Goal: Task Accomplishment & Management: Complete application form

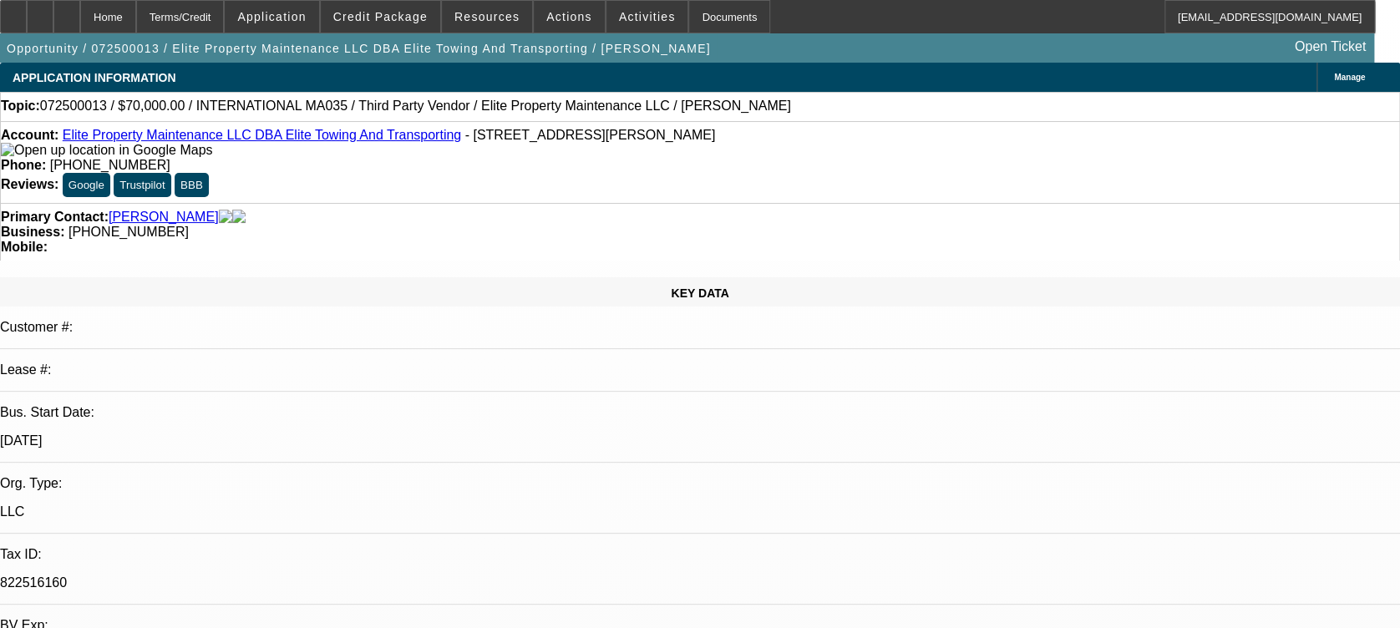
select select "0"
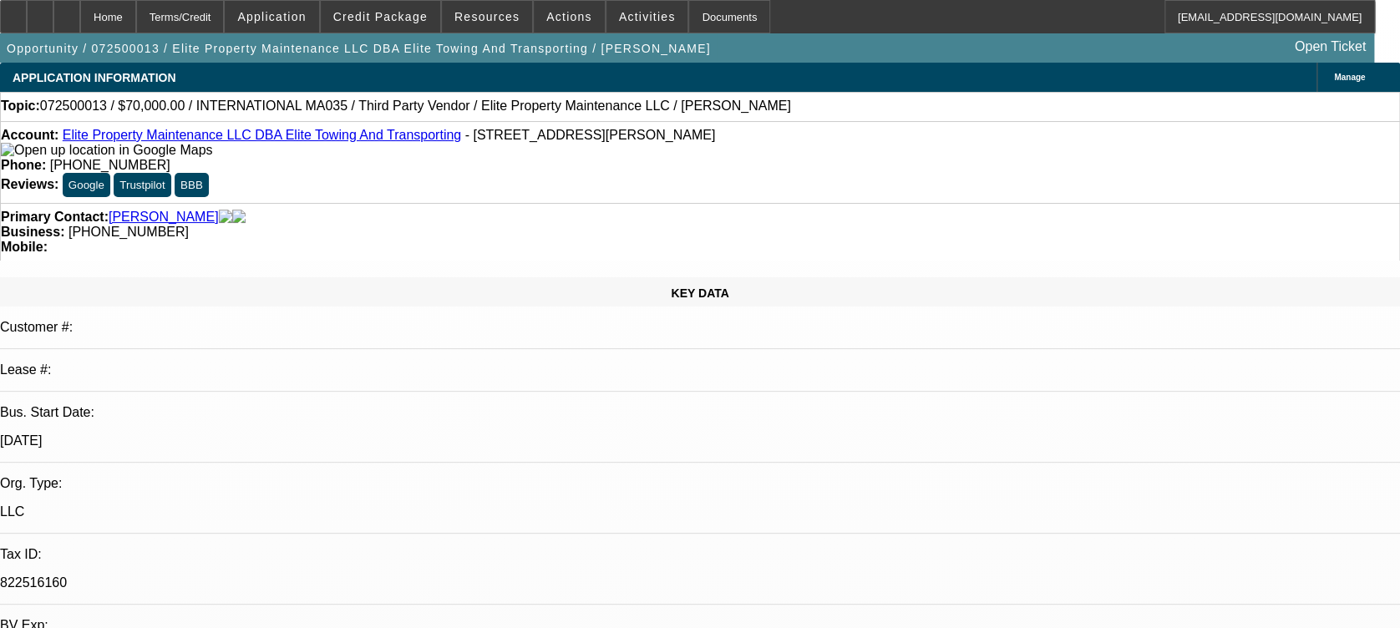
select select "0"
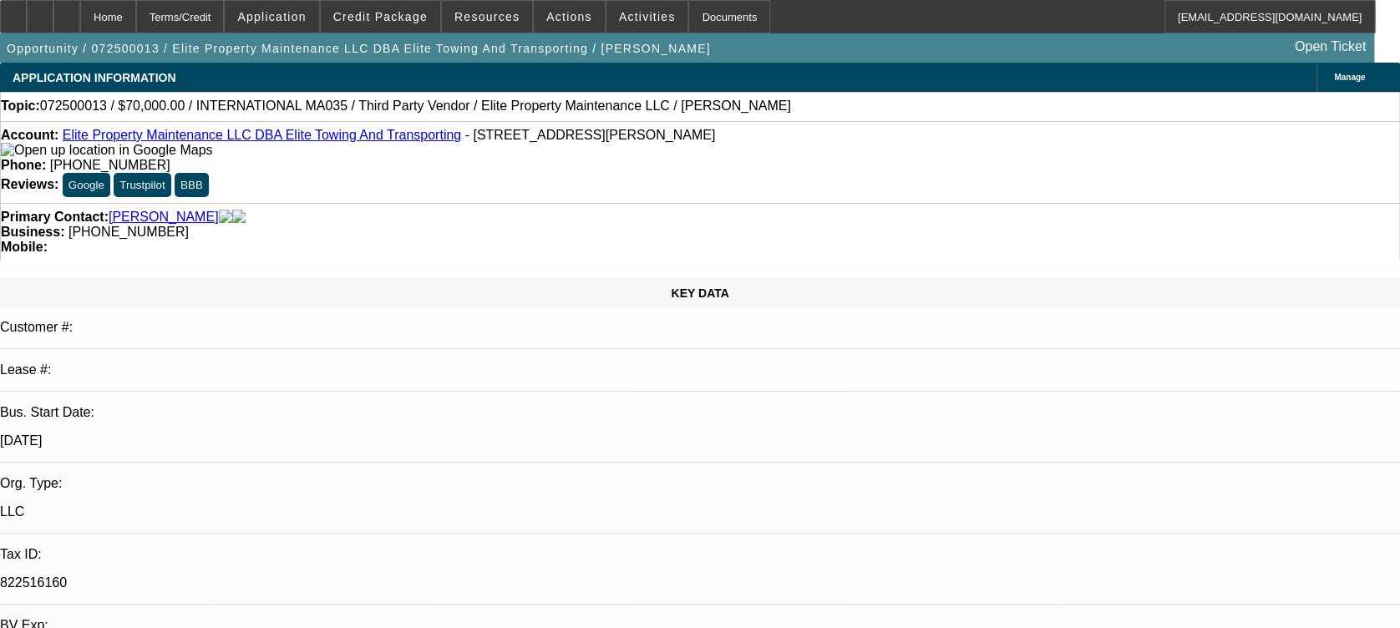
select select "0"
select select "1"
select select "3"
select select "6"
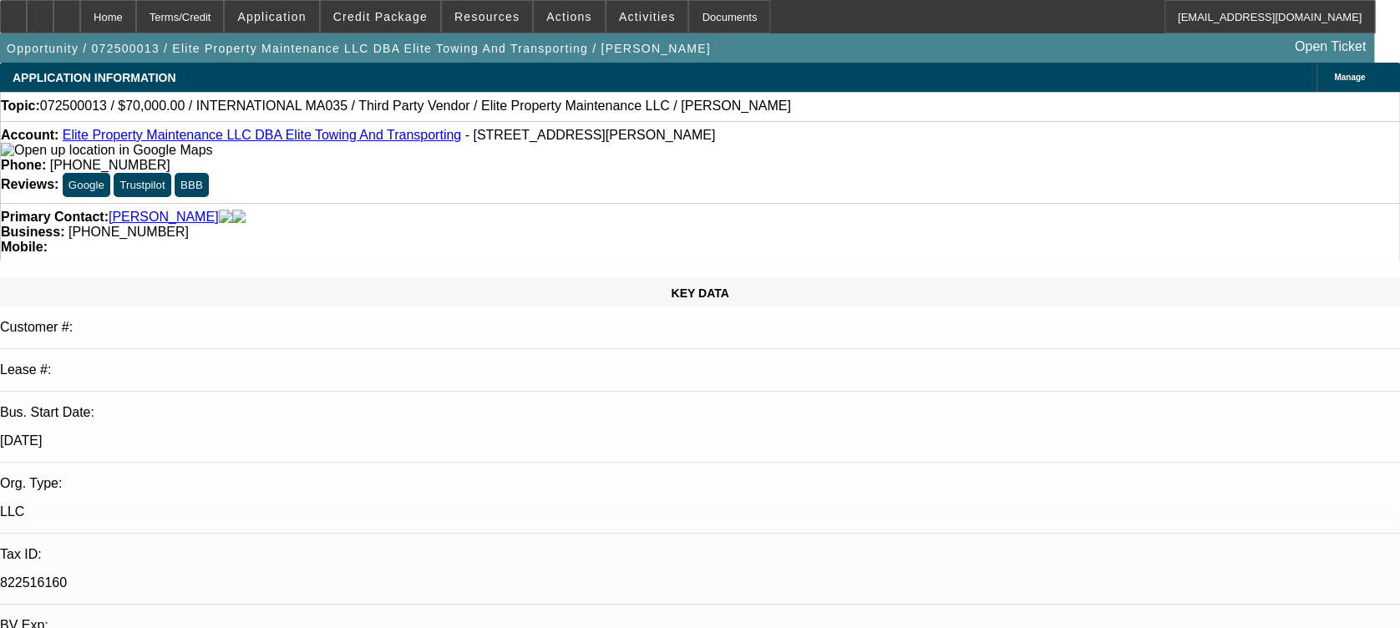
select select "1"
select select "6"
select select "1"
select select "2"
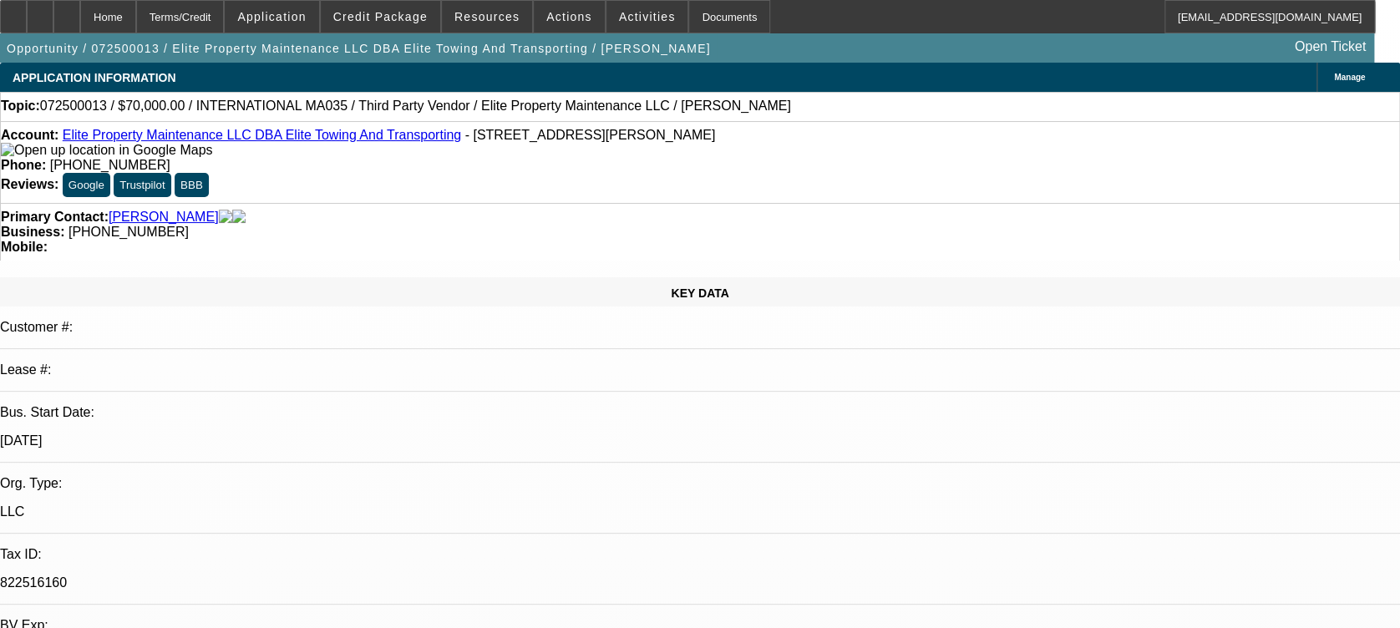
select select "6"
select select "1"
select select "6"
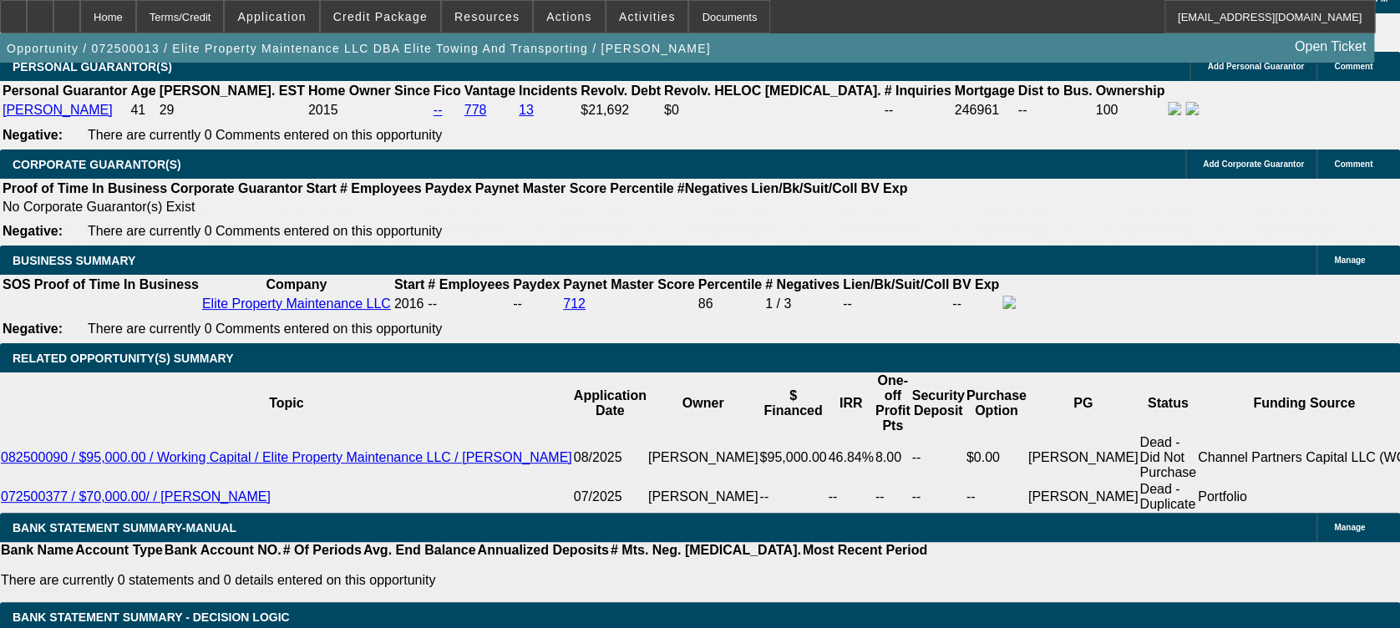
scroll to position [2629, 0]
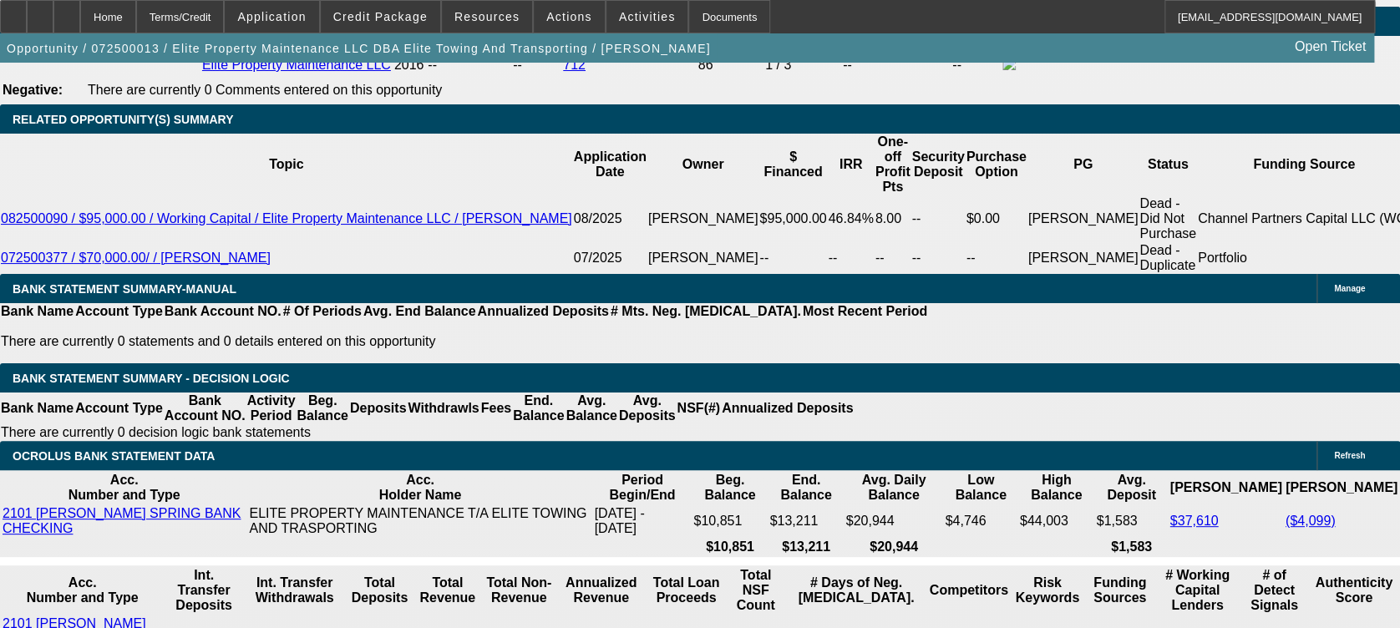
scroll to position [2858, 0]
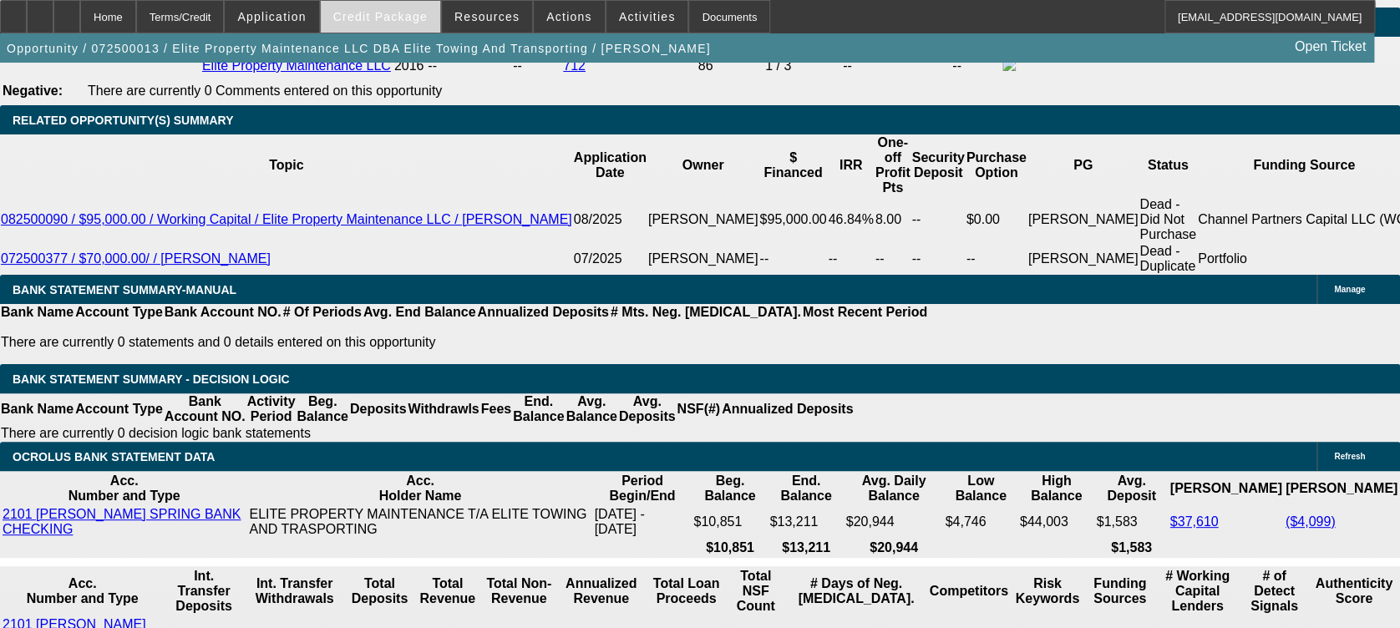
click at [383, 17] on span "Credit Package" at bounding box center [380, 16] width 94 height 13
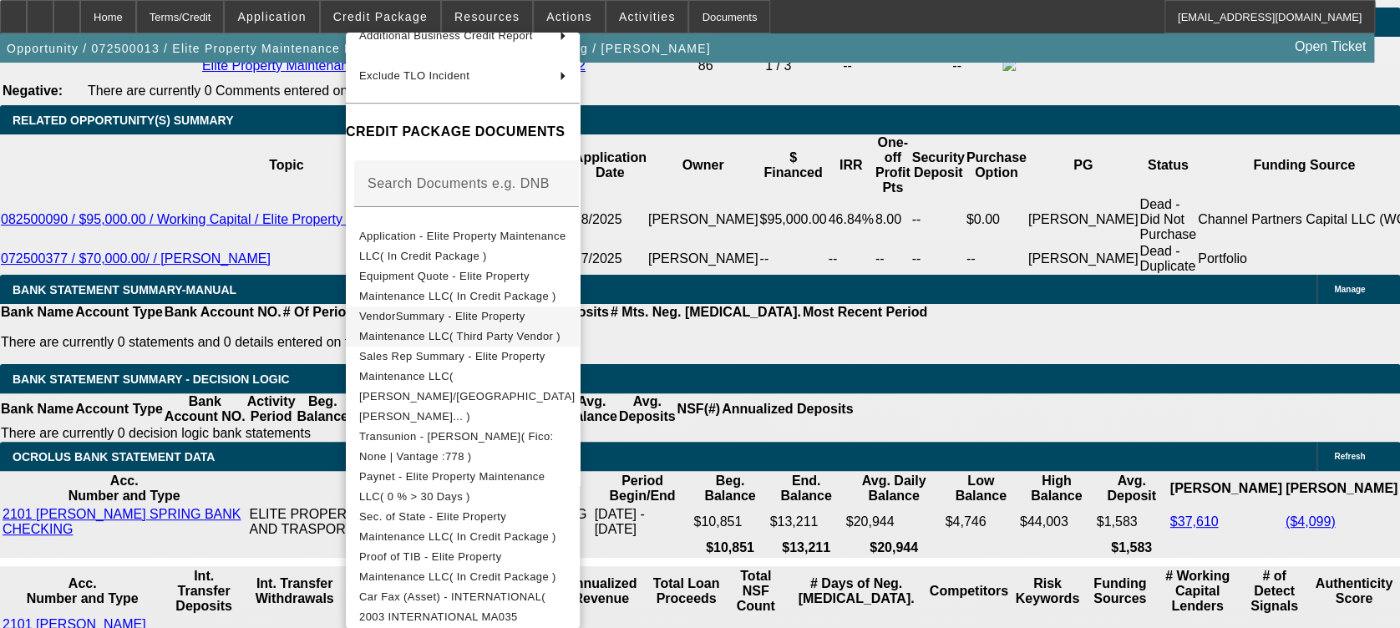
scroll to position [296, 0]
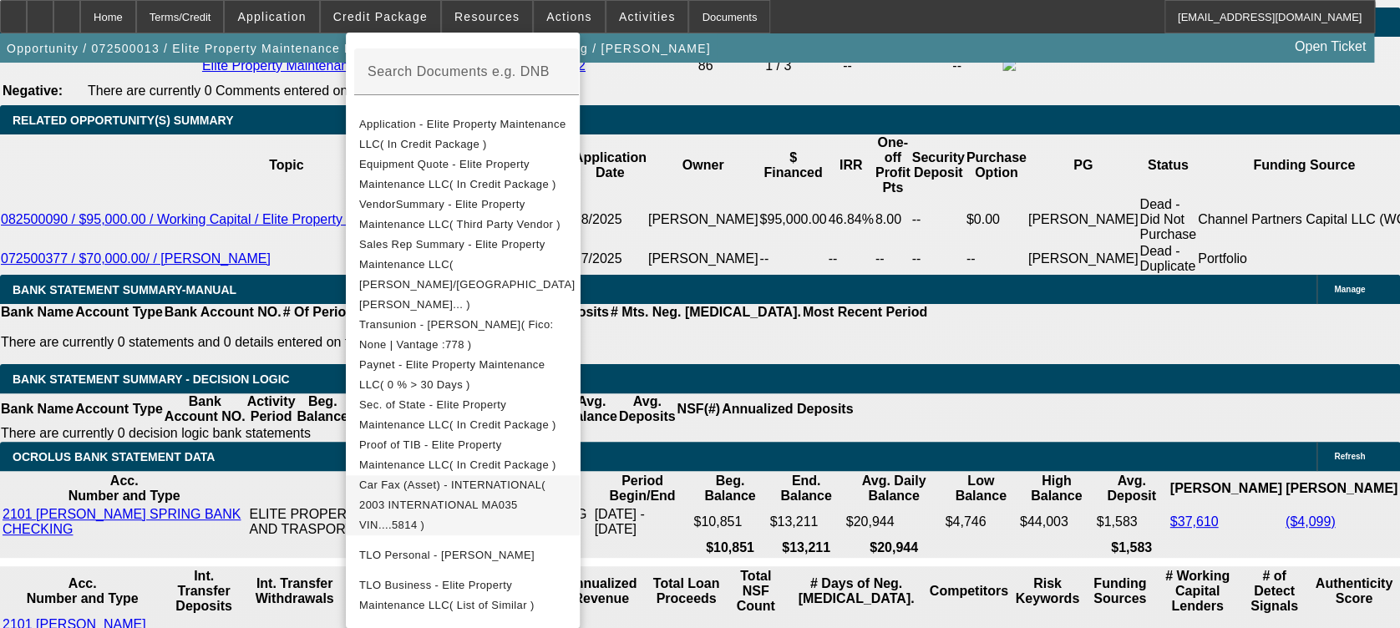
drag, startPoint x: 551, startPoint y: 454, endPoint x: 473, endPoint y: 468, distance: 79.6
click at [473, 475] on button "Car Fax (Asset) - INTERNATIONAL( 2003 INTERNATIONAL MA035 VIN....5814 )" at bounding box center [463, 505] width 234 height 60
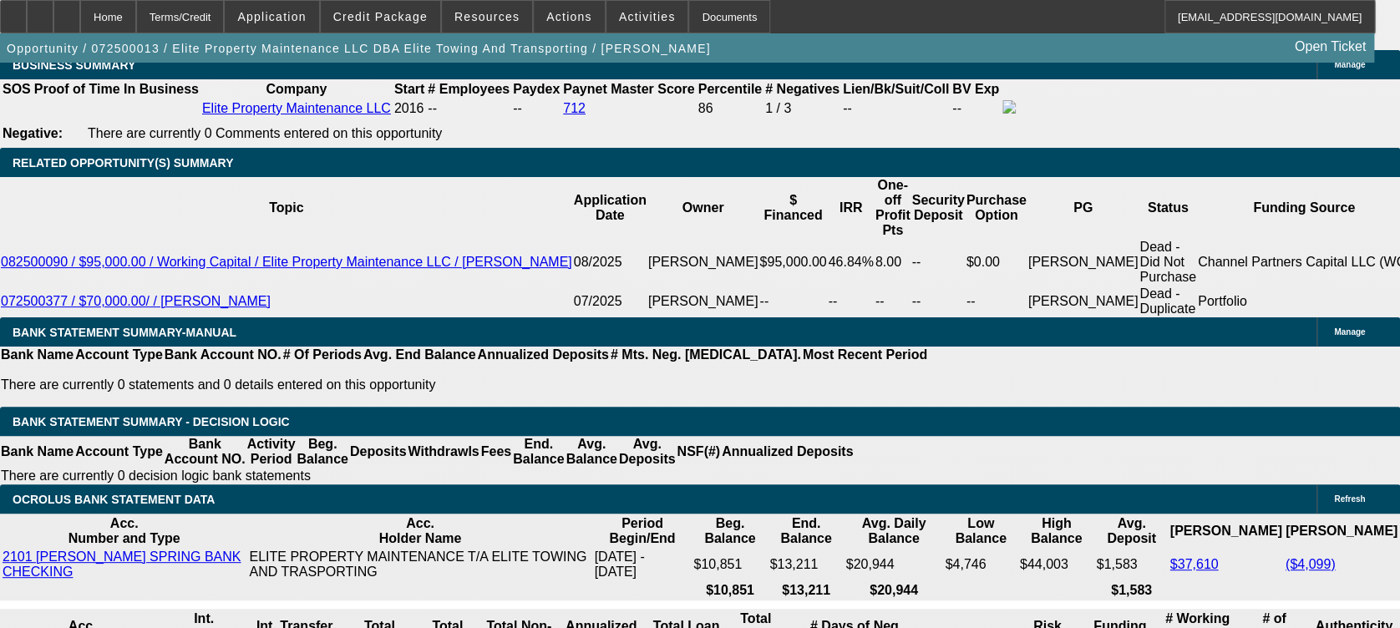
scroll to position [2814, 0]
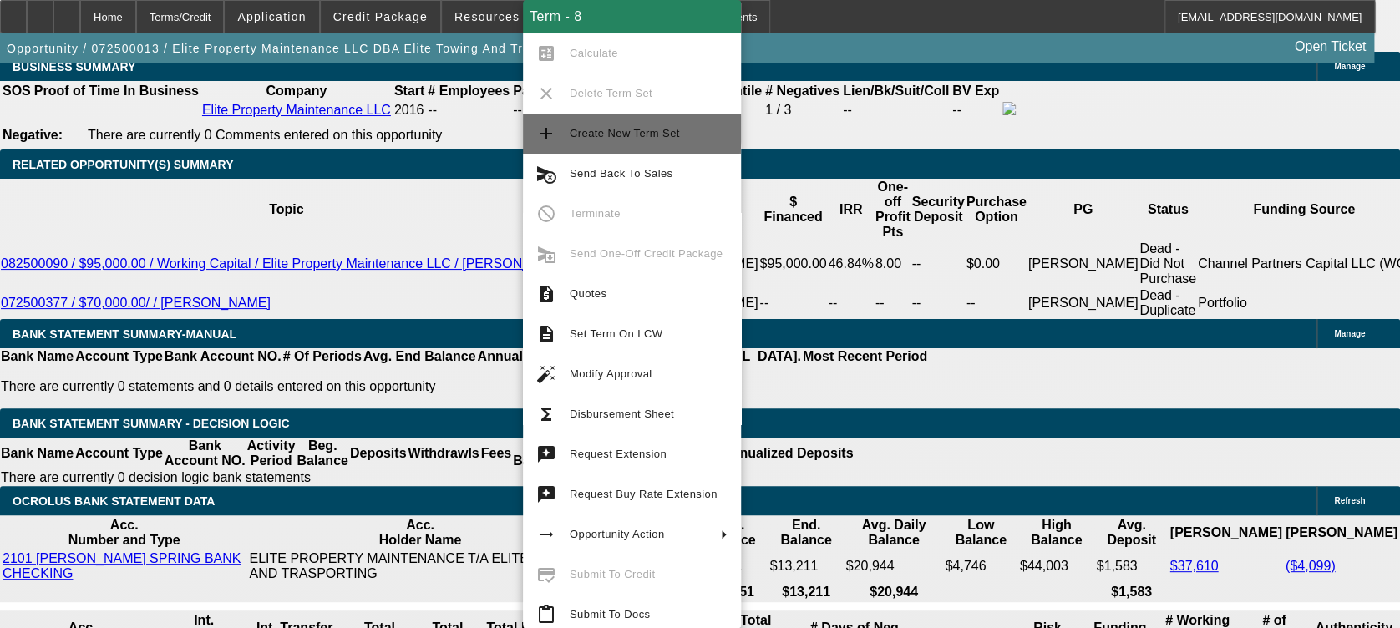
click at [631, 129] on span "Create New Term Set" at bounding box center [624, 133] width 110 height 13
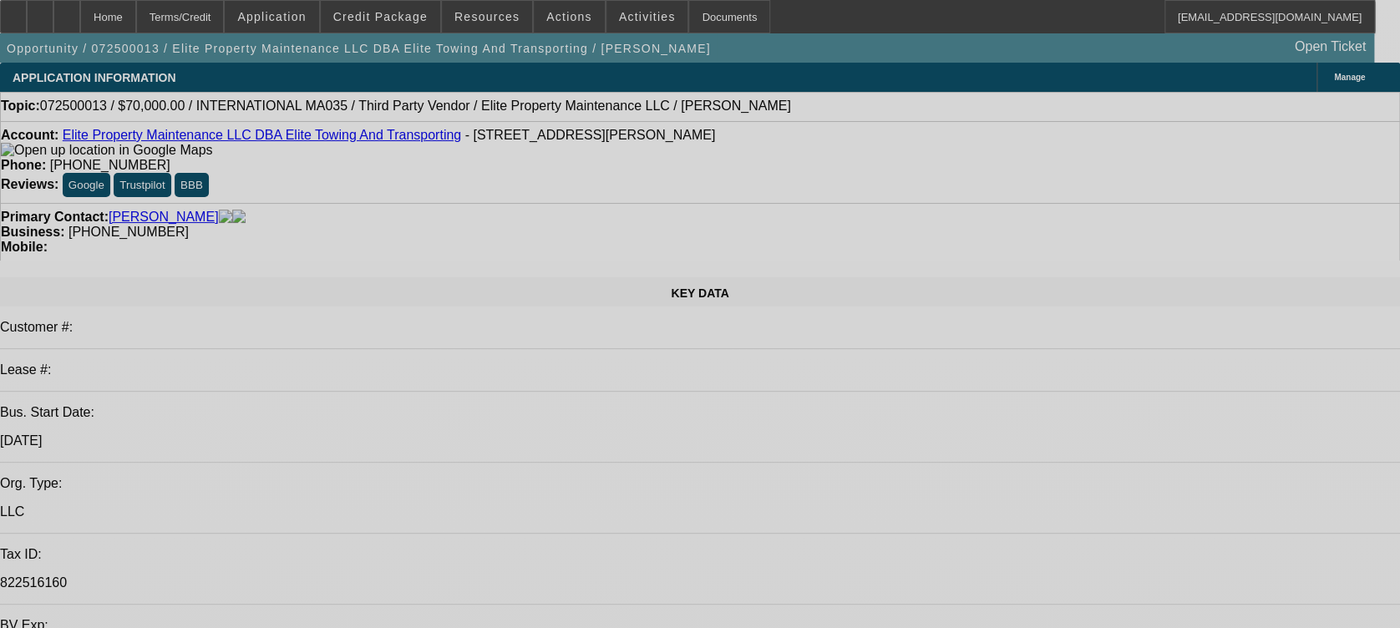
select select "0"
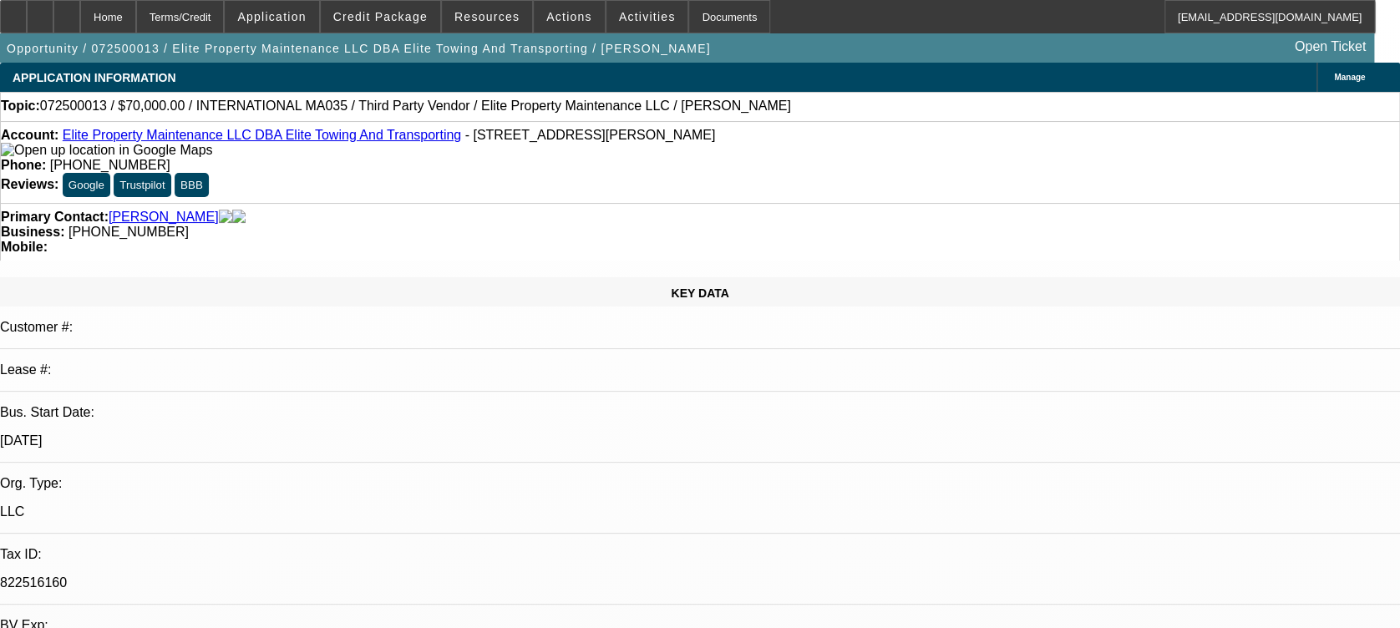
select select "0"
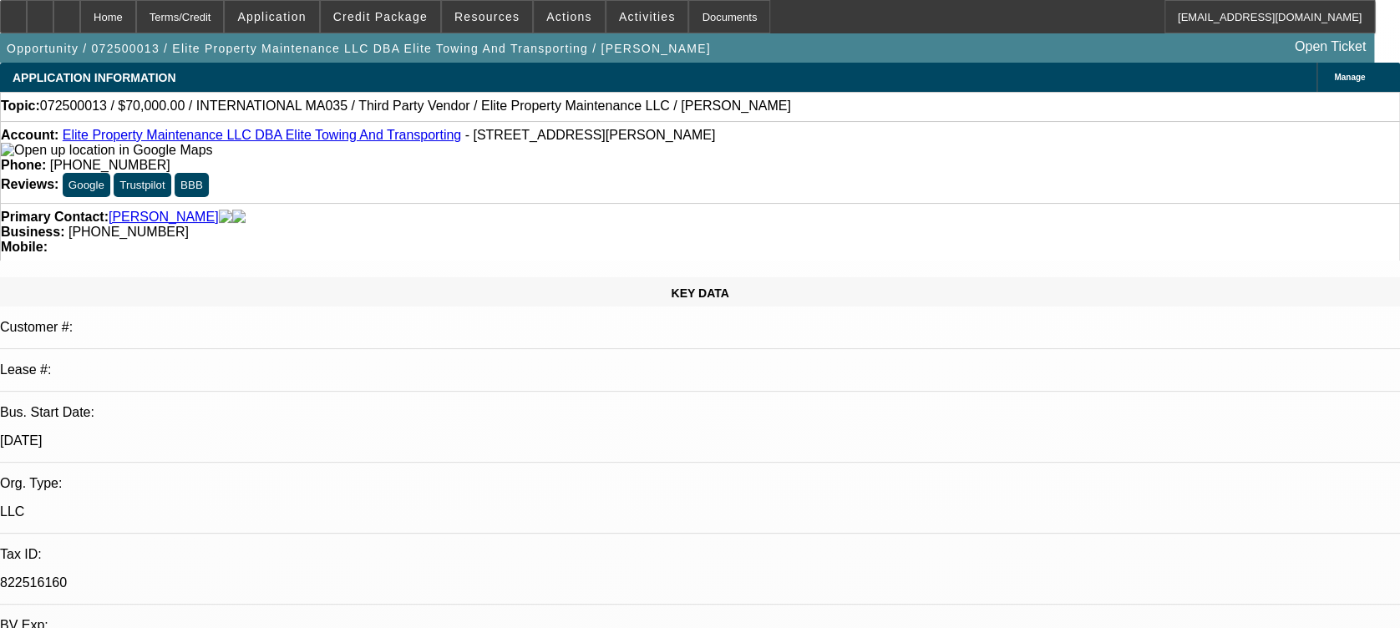
select select "0"
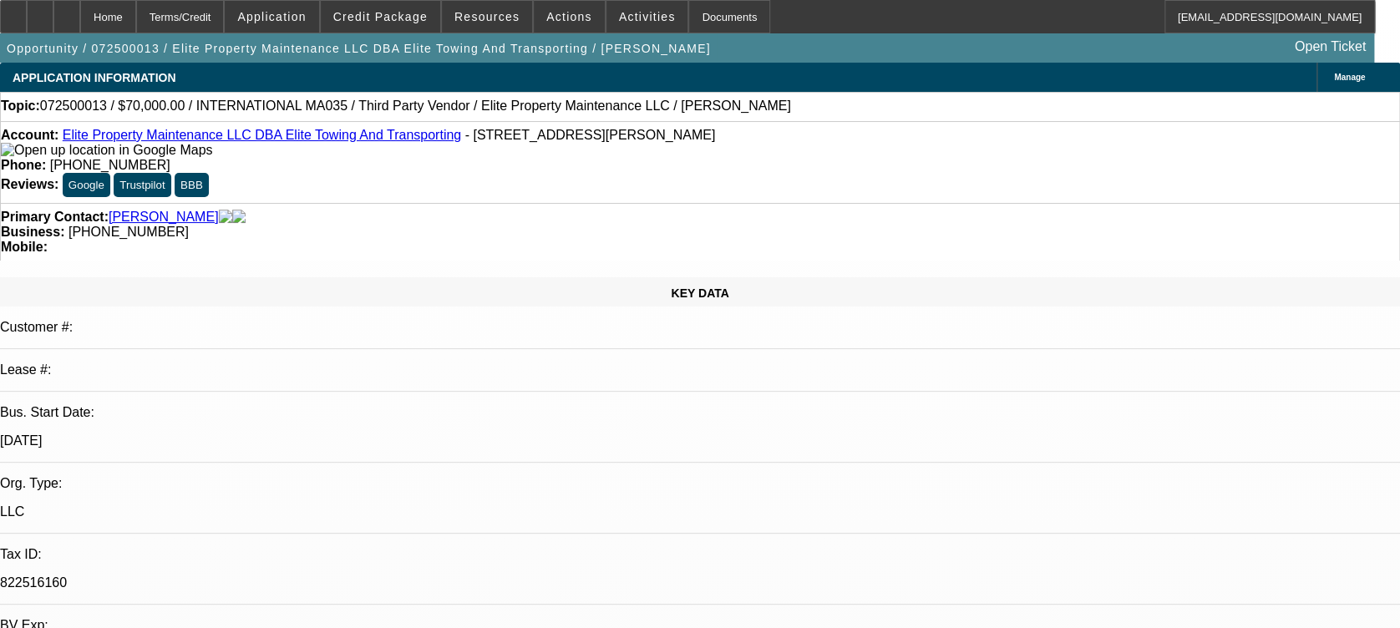
select select "0"
select select "1"
select select "6"
select select "1"
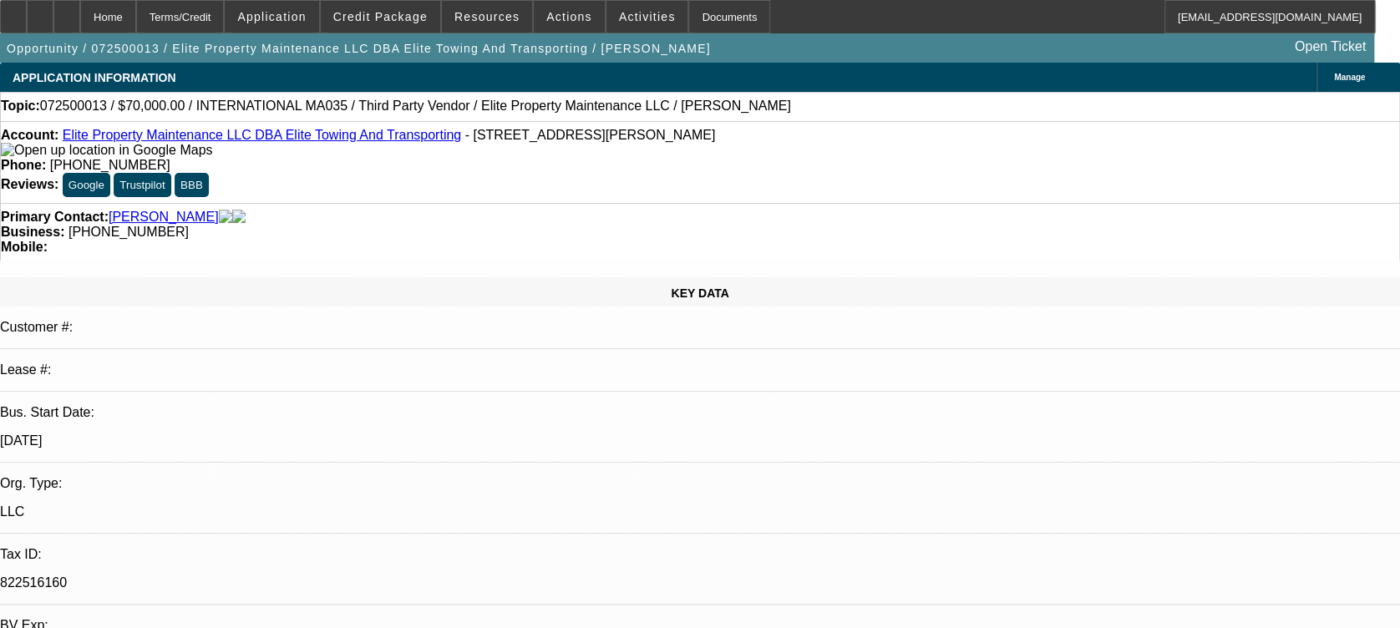
select select "3"
select select "6"
select select "1"
select select "6"
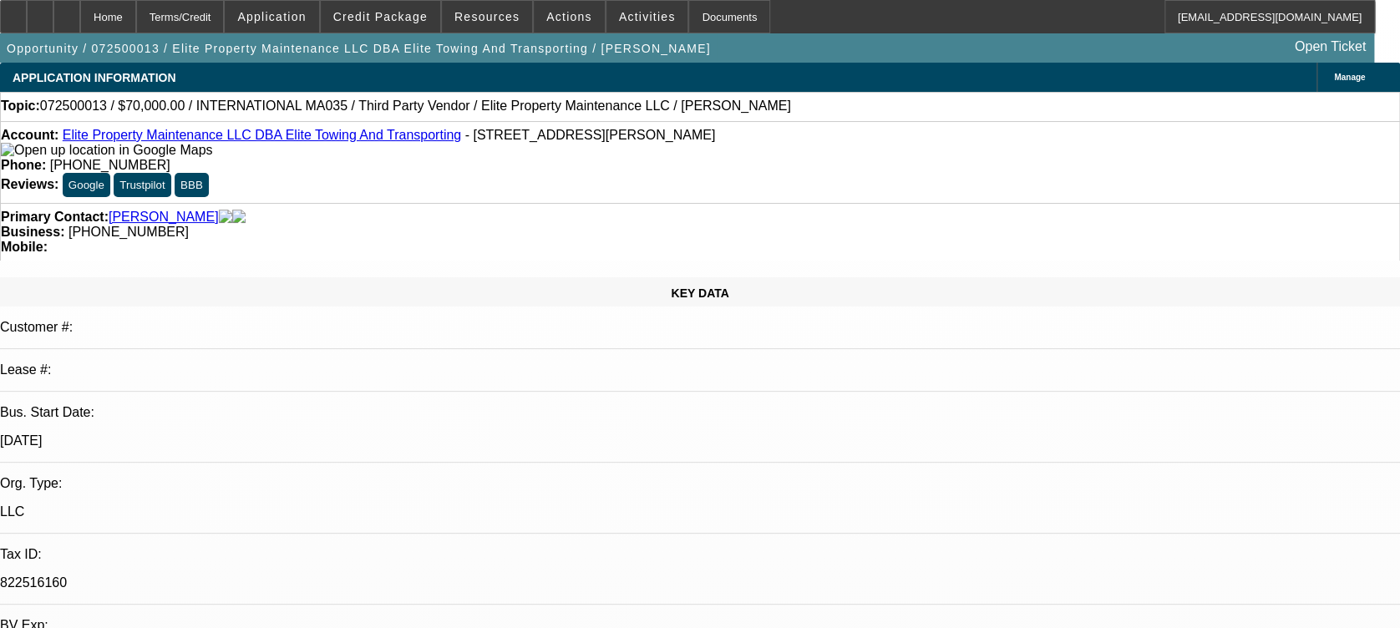
select select "1"
select select "2"
select select "6"
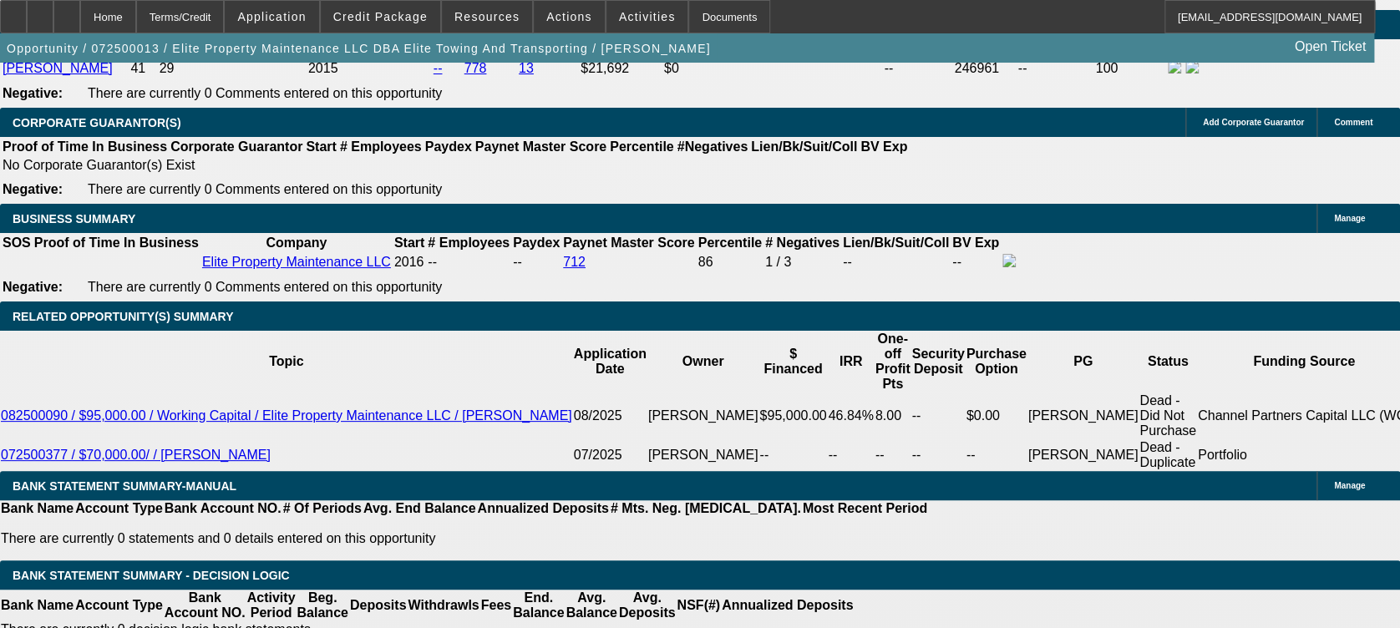
scroll to position [2666, 0]
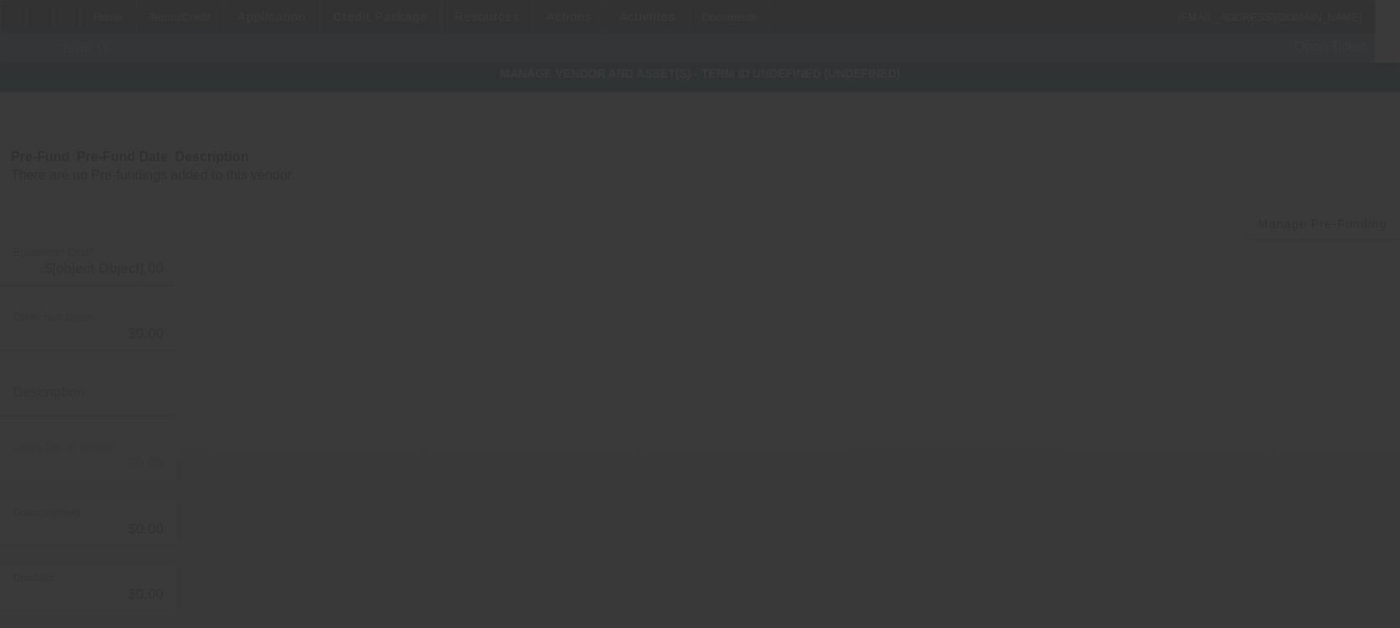
type input "$70,000.00"
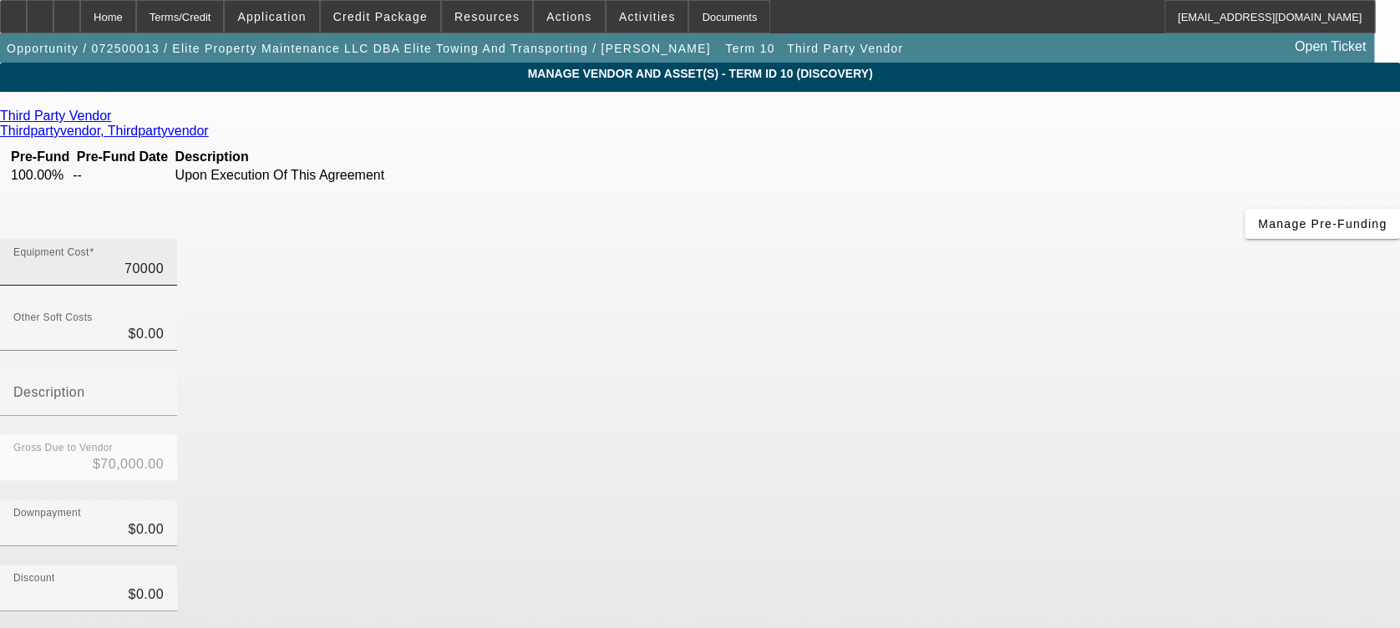
click at [164, 259] on input "70000" at bounding box center [88, 269] width 150 height 20
type input "1"
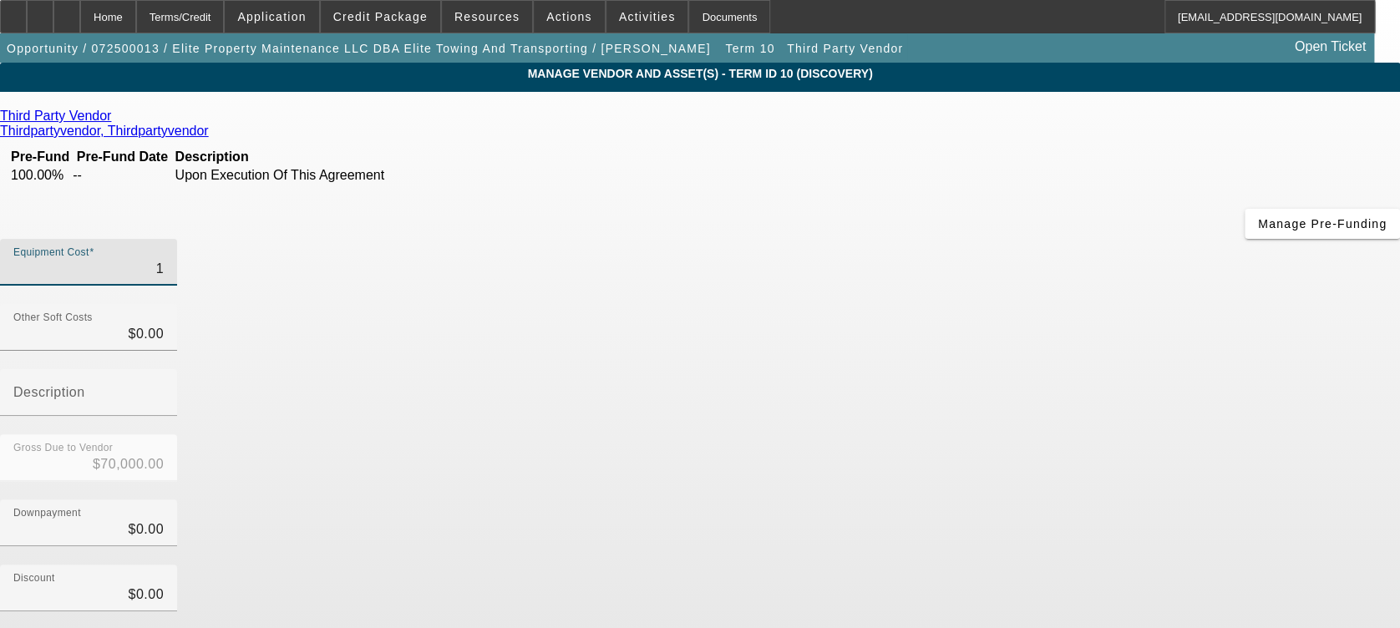
type input "$1.00"
type input "12"
type input "$12.00"
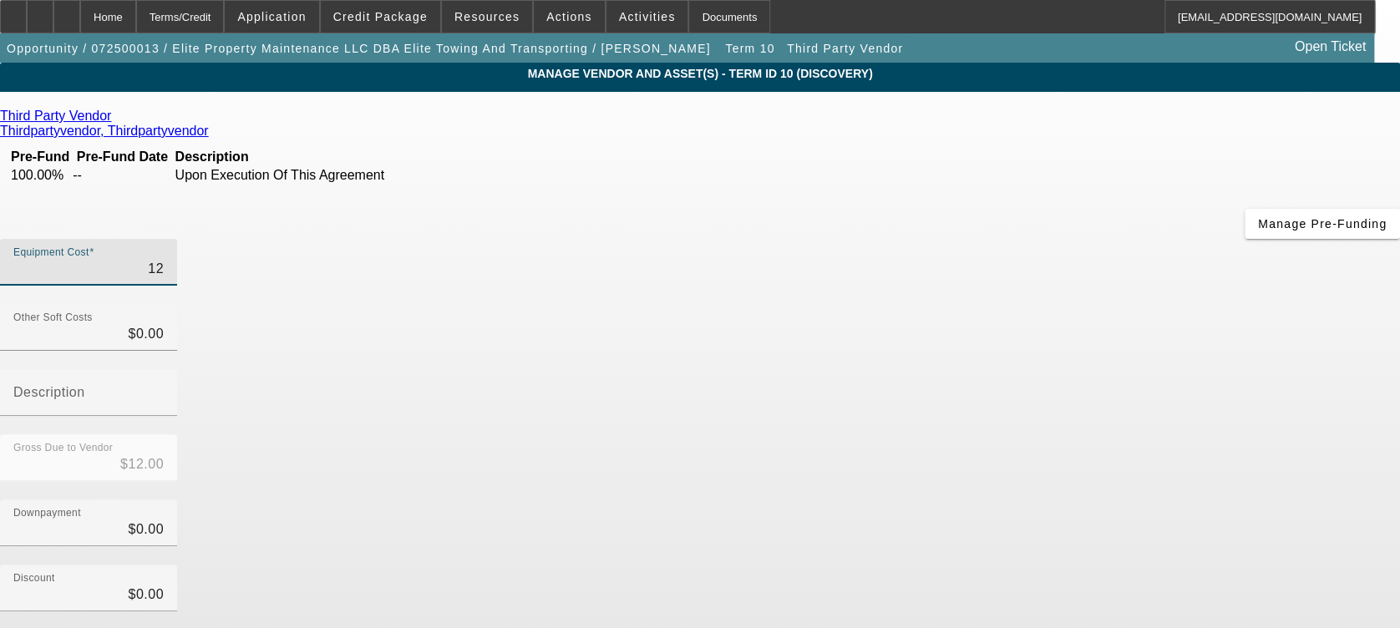
type input "125"
type input "$125.00"
type input "1250"
type input "$1,250.00"
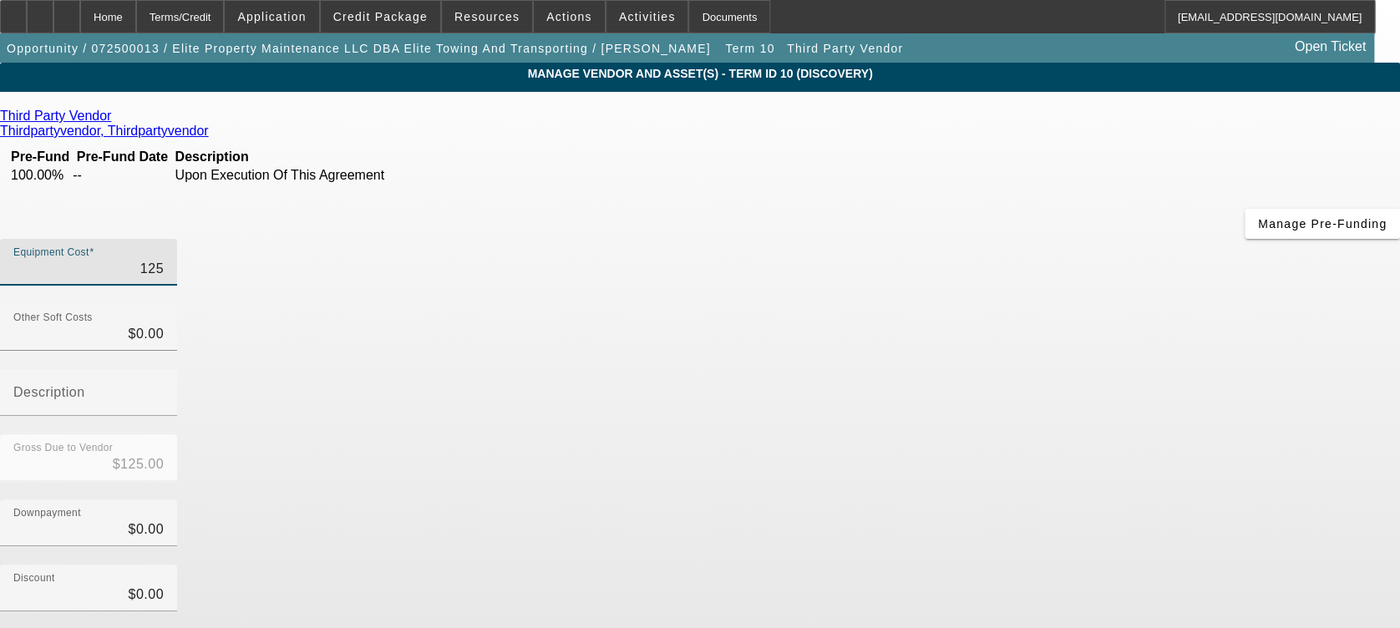
type input "$1,250.00"
type input "12500"
type input "$12,500.00"
type input "125000"
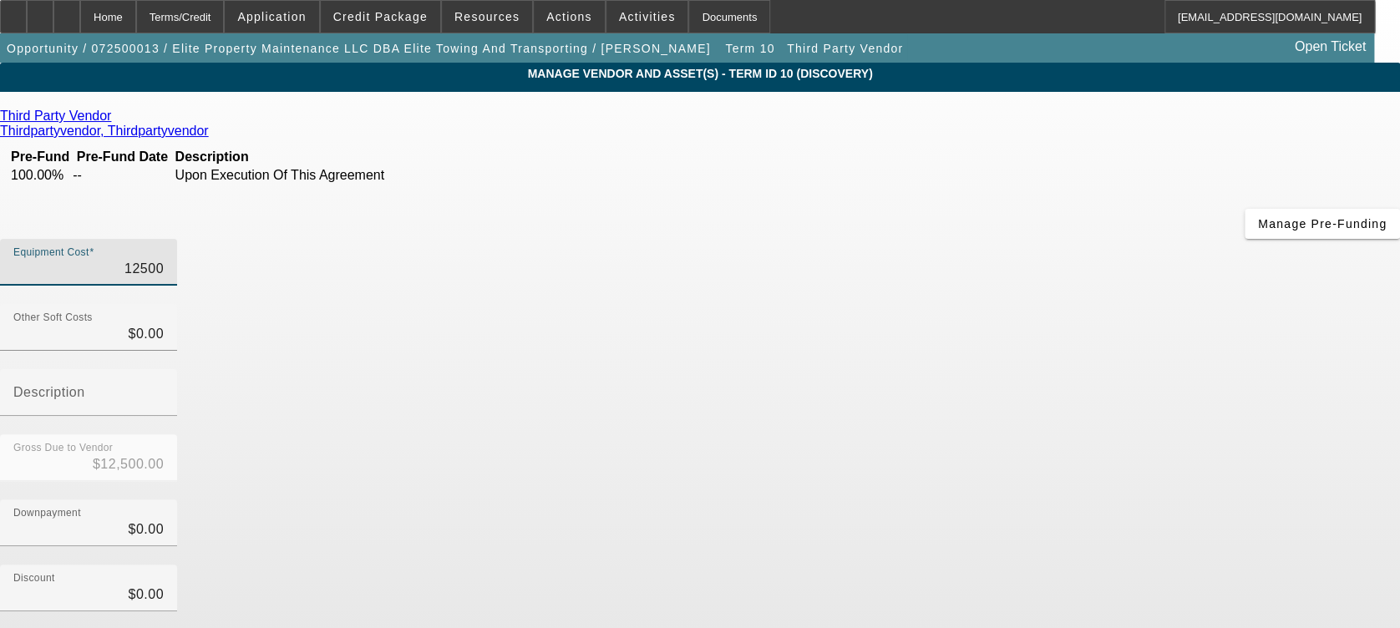
type input "$125,000.00"
click at [691, 323] on div "Third Party Vendor Thirdpartyvendor, Thirdpartyvendor Pre-Fund Pre-Fund Date De…" at bounding box center [700, 485] width 1400 height 752
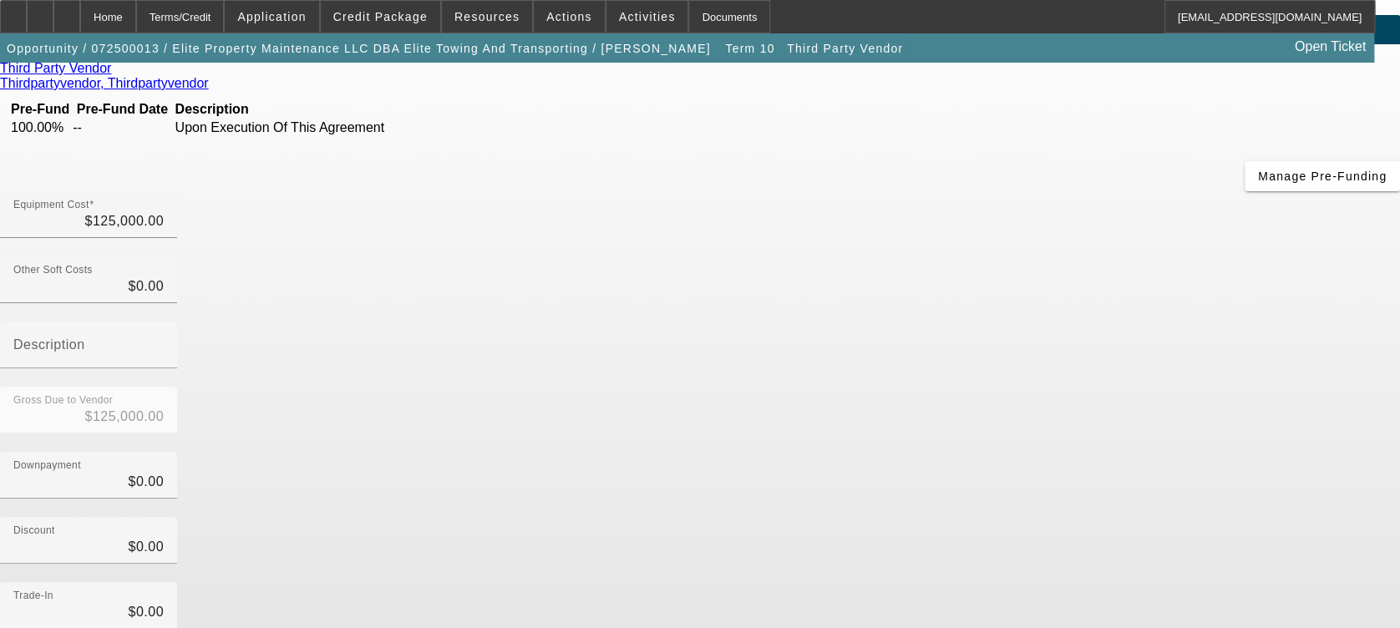
scroll to position [154, 0]
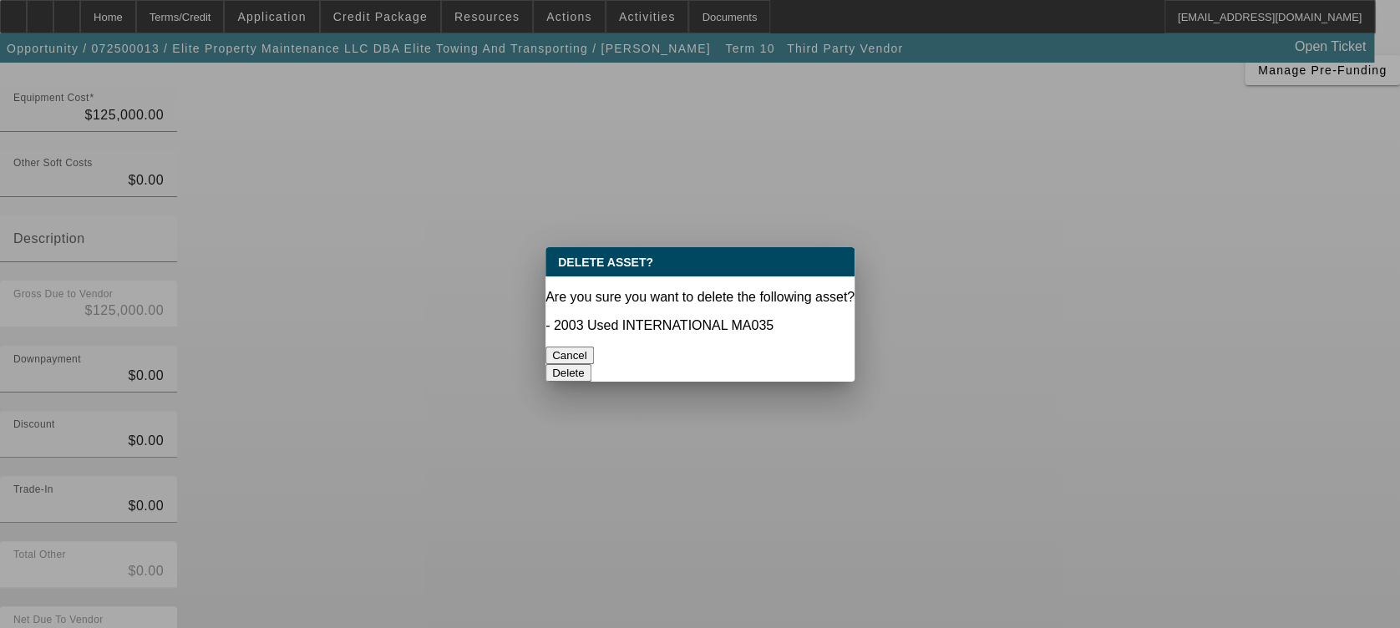
scroll to position [0, 0]
click at [591, 364] on button "Delete" at bounding box center [568, 373] width 46 height 18
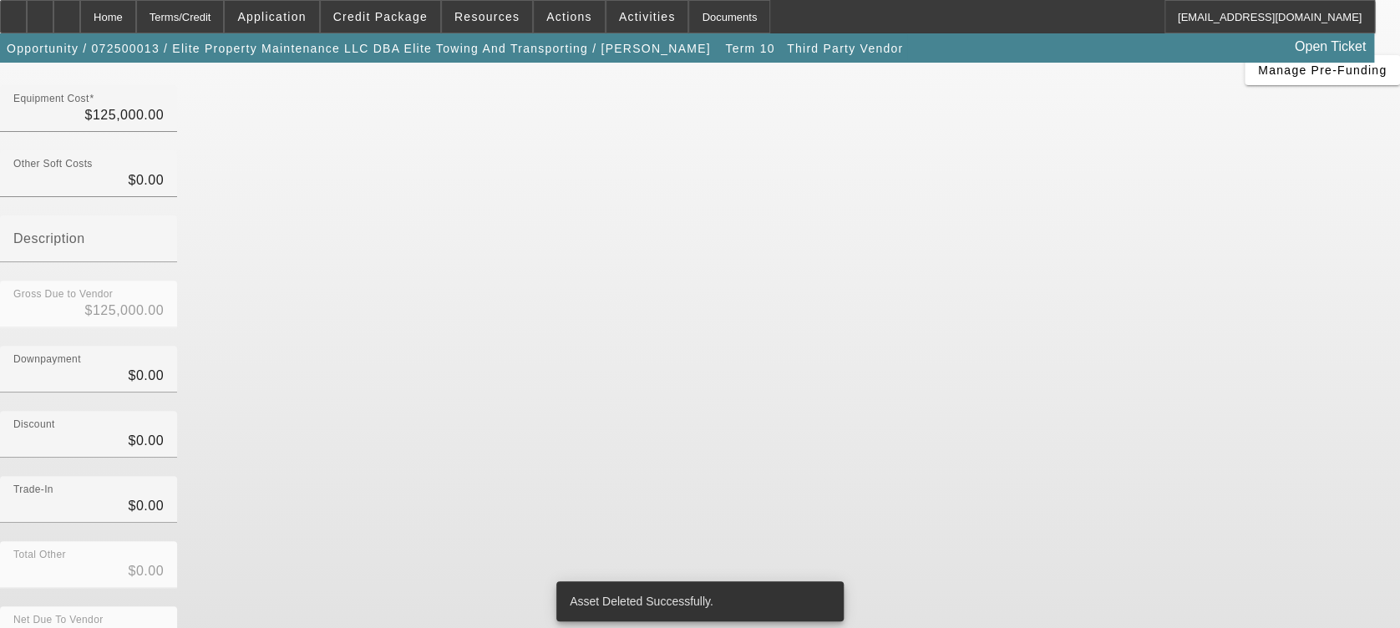
scroll to position [147, 0]
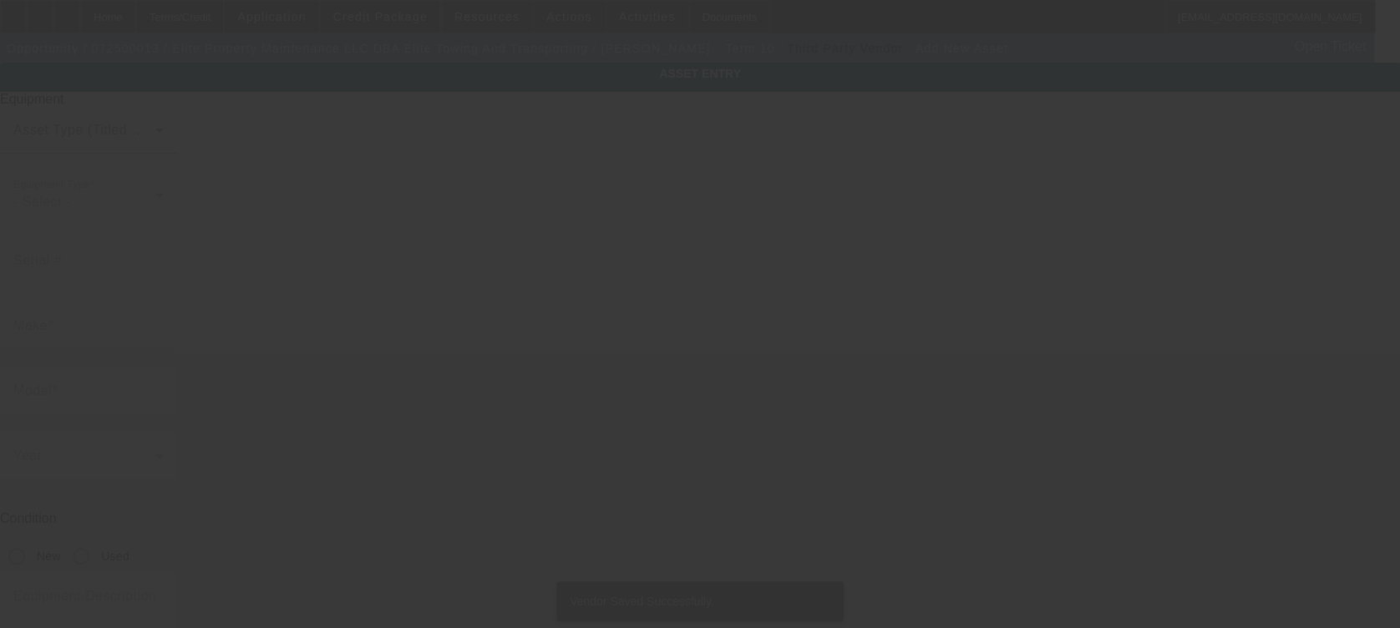
type input "[STREET_ADDRESS][PERSON_NAME]"
type input "Severn"
type input "21144"
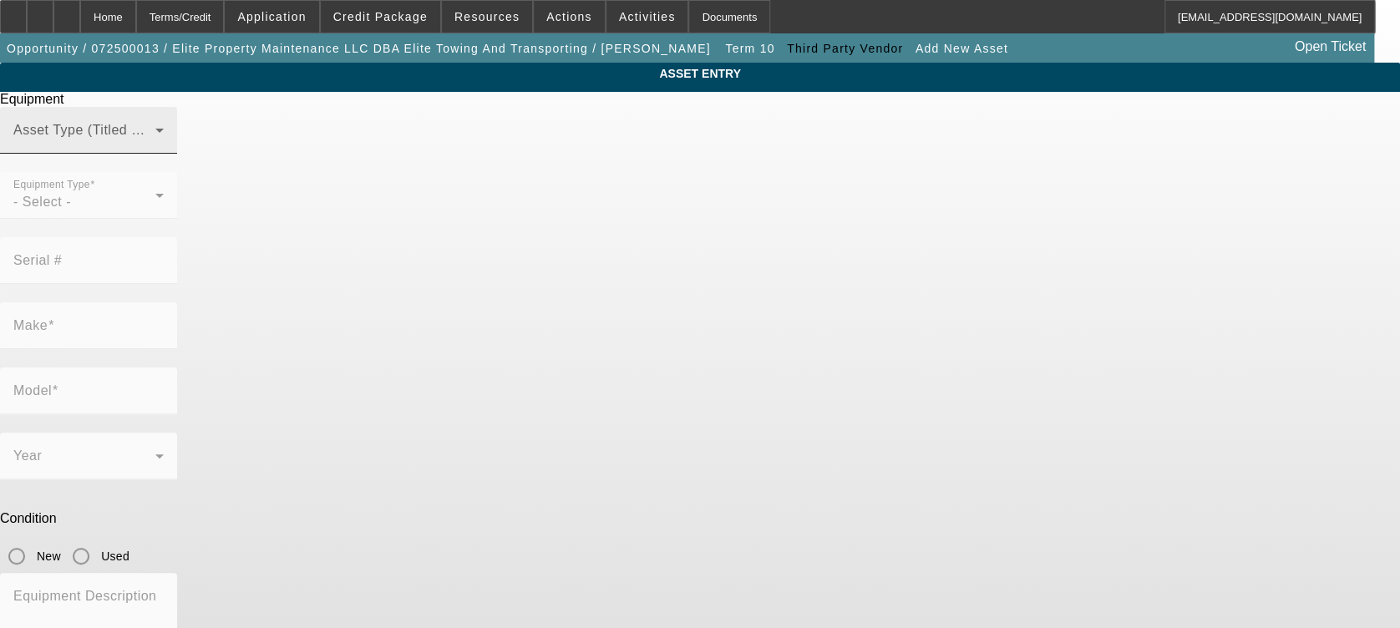
click at [164, 154] on div "Asset Type (Titled or Non-Titled)" at bounding box center [88, 130] width 150 height 47
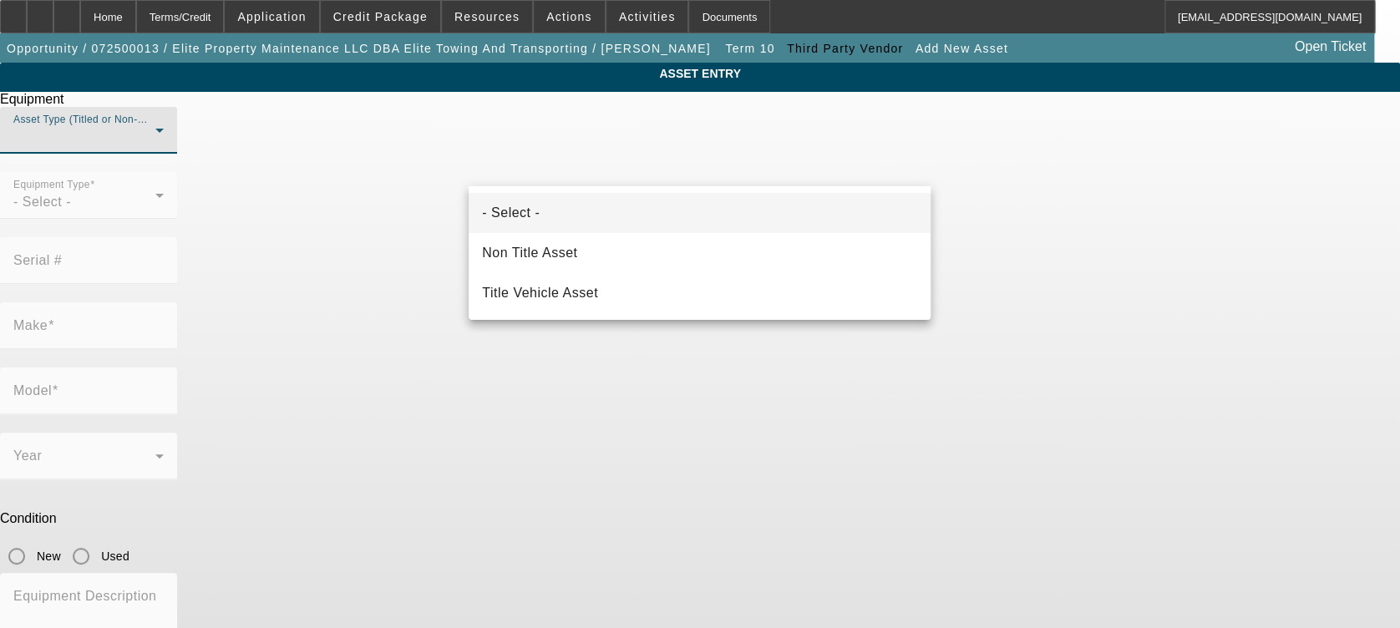
click at [666, 313] on div "- Select - Non Title Asset Title Vehicle Asset" at bounding box center [699, 253] width 462 height 134
click at [677, 291] on mat-option "Title Vehicle Asset" at bounding box center [699, 293] width 462 height 40
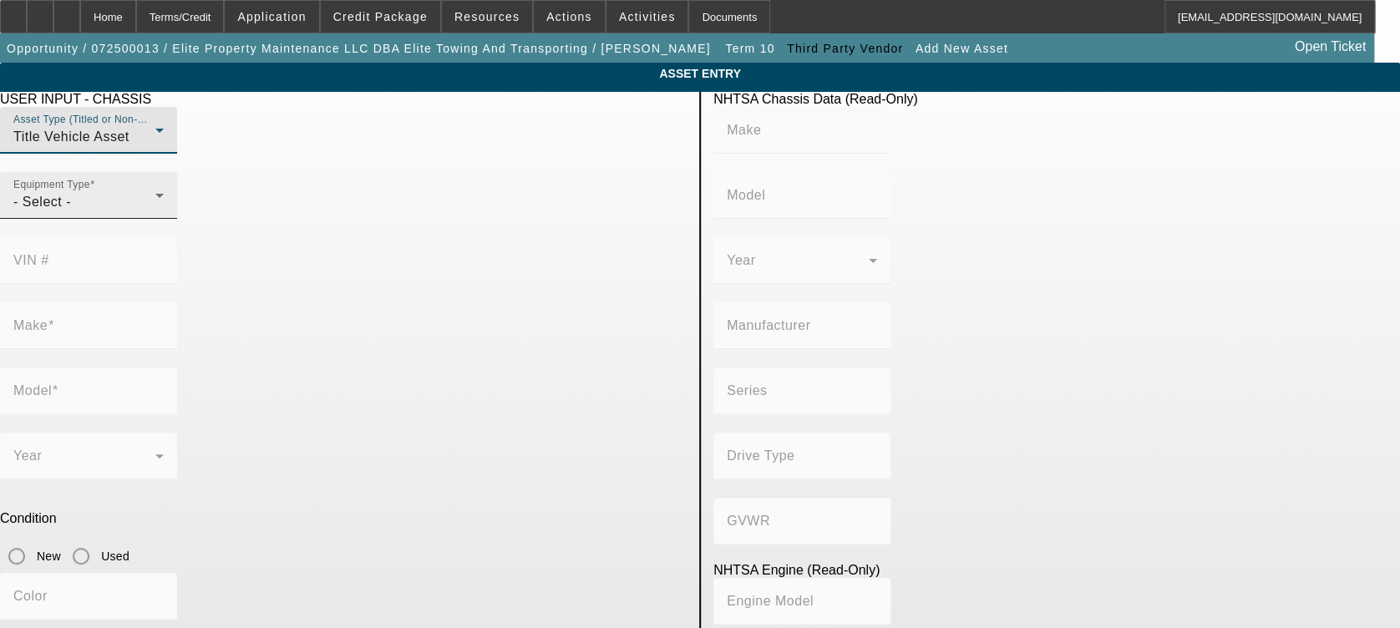
click at [155, 212] on div "- Select -" at bounding box center [84, 202] width 142 height 20
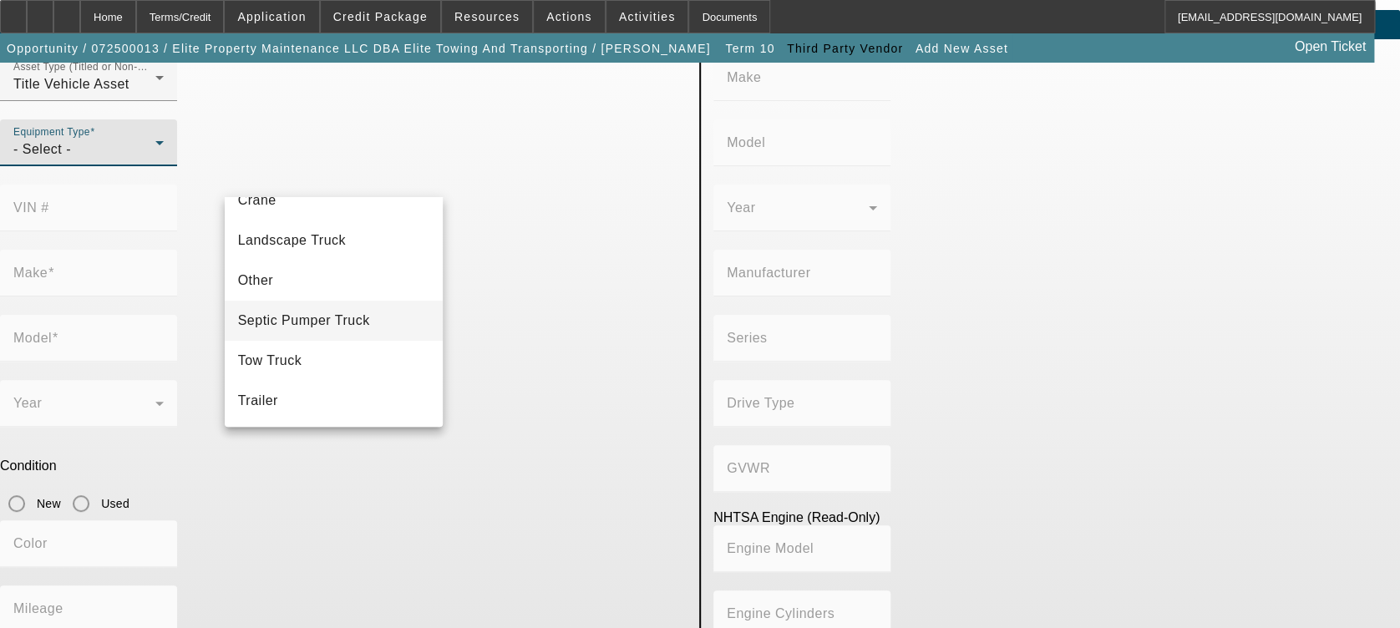
scroll to position [54, 0]
click at [359, 336] on mat-option "Septic Pumper Truck" at bounding box center [334, 321] width 219 height 40
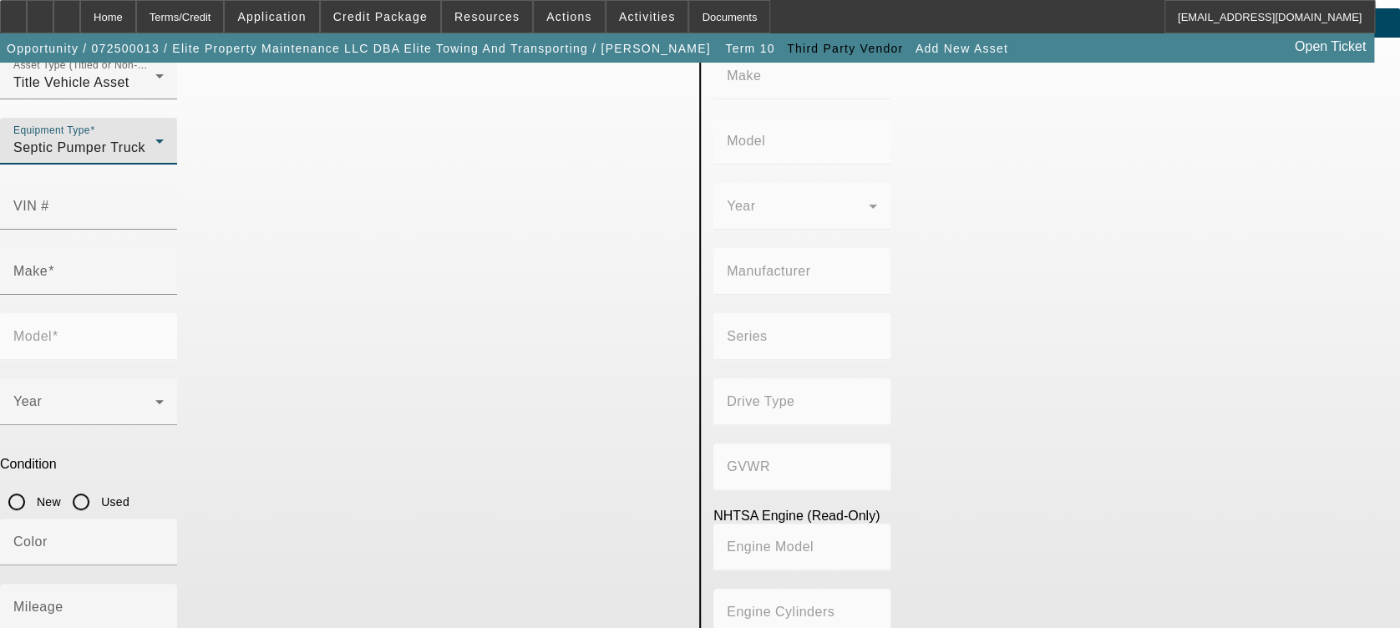
click at [177, 118] on div at bounding box center [88, 108] width 177 height 18
click at [164, 165] on div "Equipment Type Septic Pumper Truck" at bounding box center [88, 141] width 150 height 47
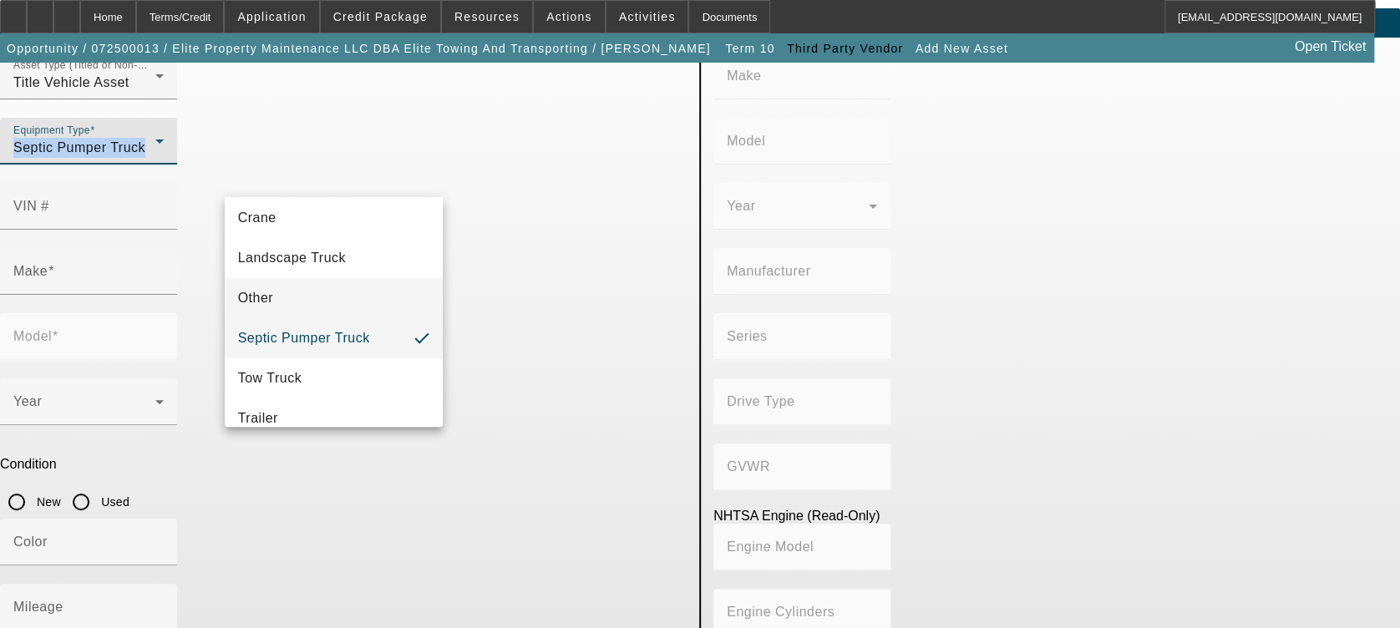
scroll to position [168, 0]
click at [340, 374] on mat-option "Tow Truck" at bounding box center [334, 377] width 219 height 40
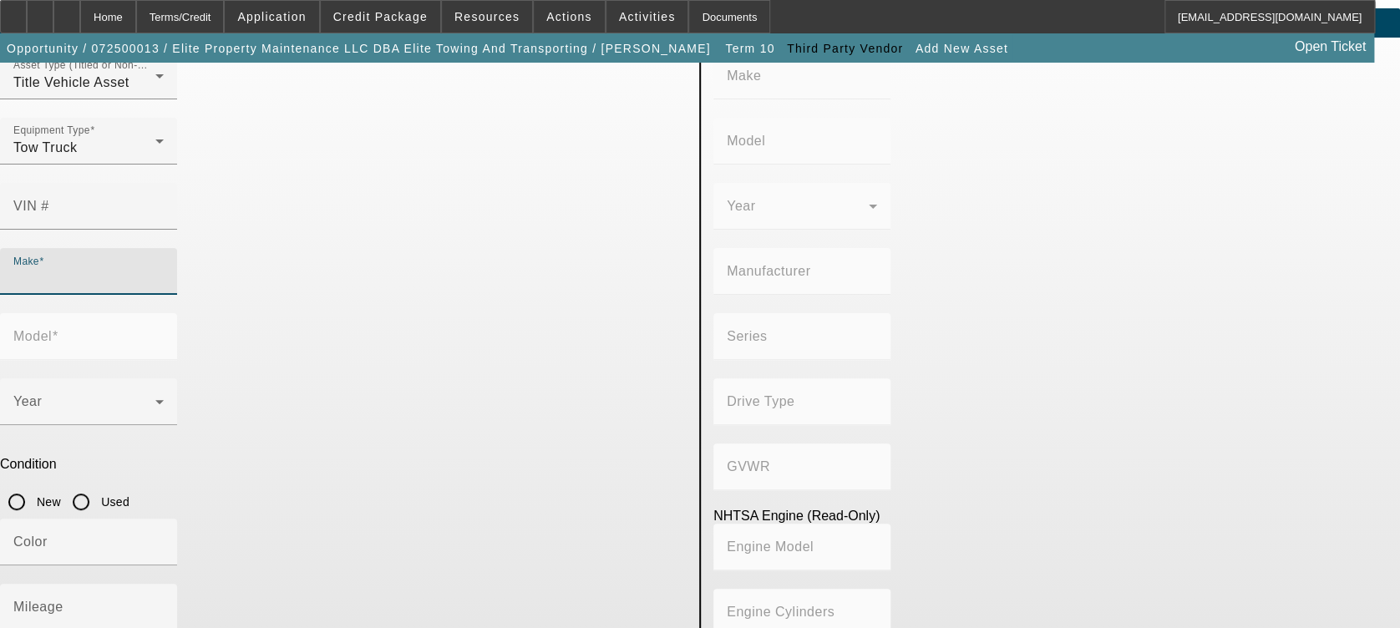
click at [164, 268] on input "Make" at bounding box center [88, 278] width 150 height 20
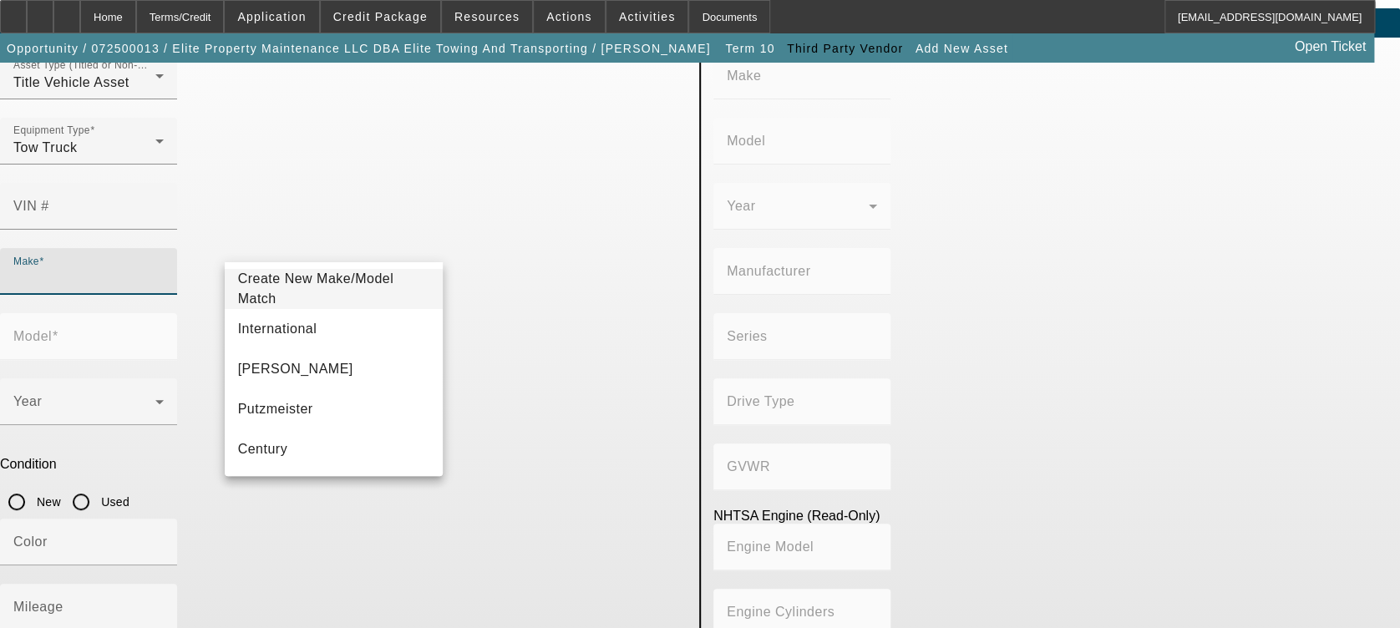
click at [164, 268] on input "Make" at bounding box center [88, 278] width 150 height 20
click at [195, 251] on app-asset-collateral-manage "ASSET ENTRY USER INPUT - CHASSIS Asset Type (Titled or Non-Titled) Title Vehicl…" at bounding box center [700, 471] width 1400 height 926
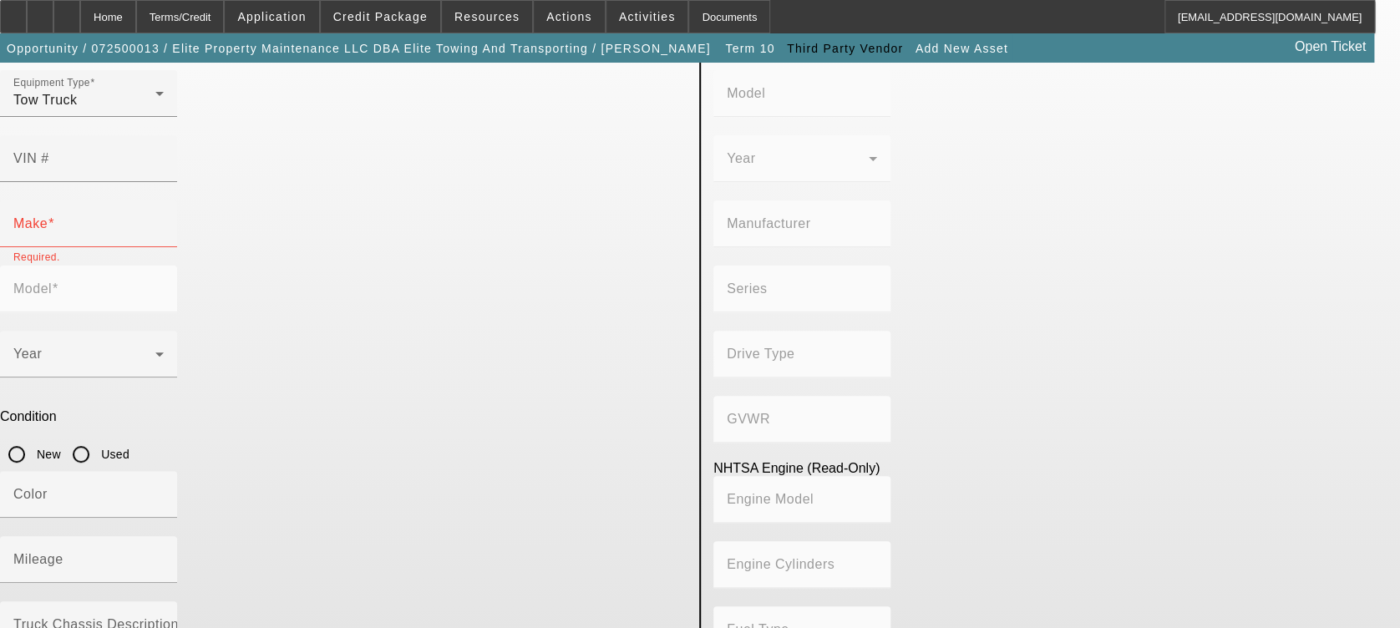
scroll to position [98, 0]
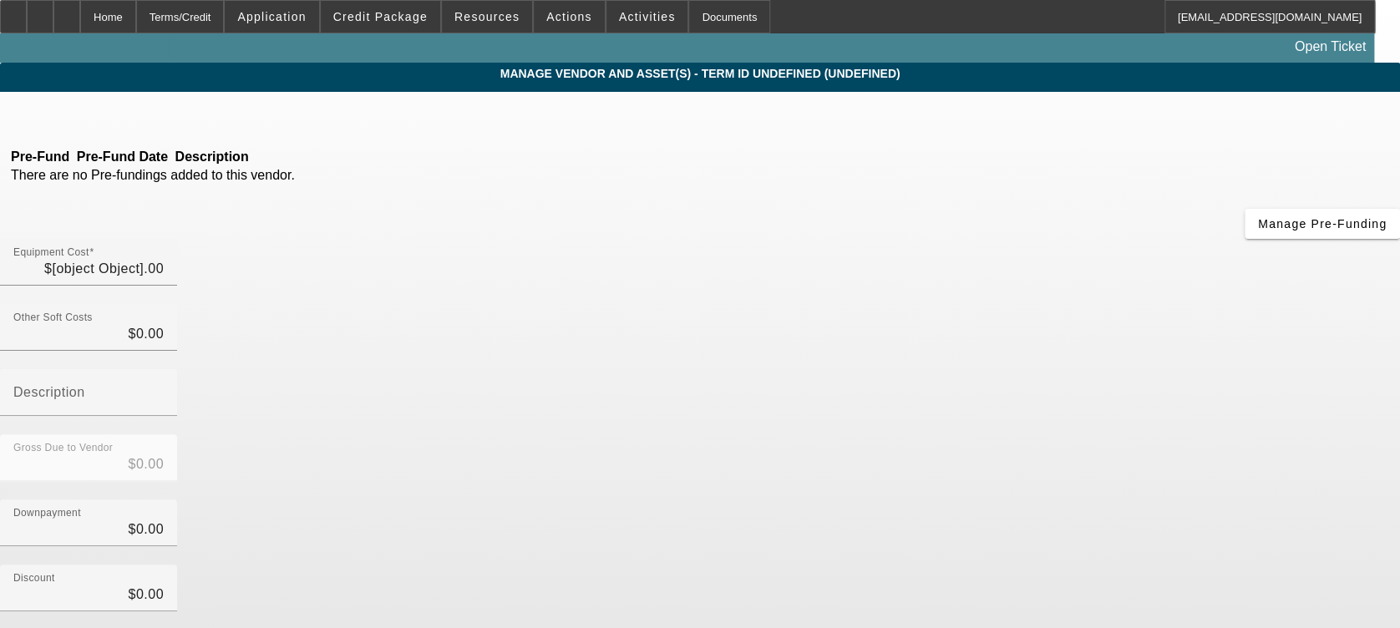
type input "$125,000.00"
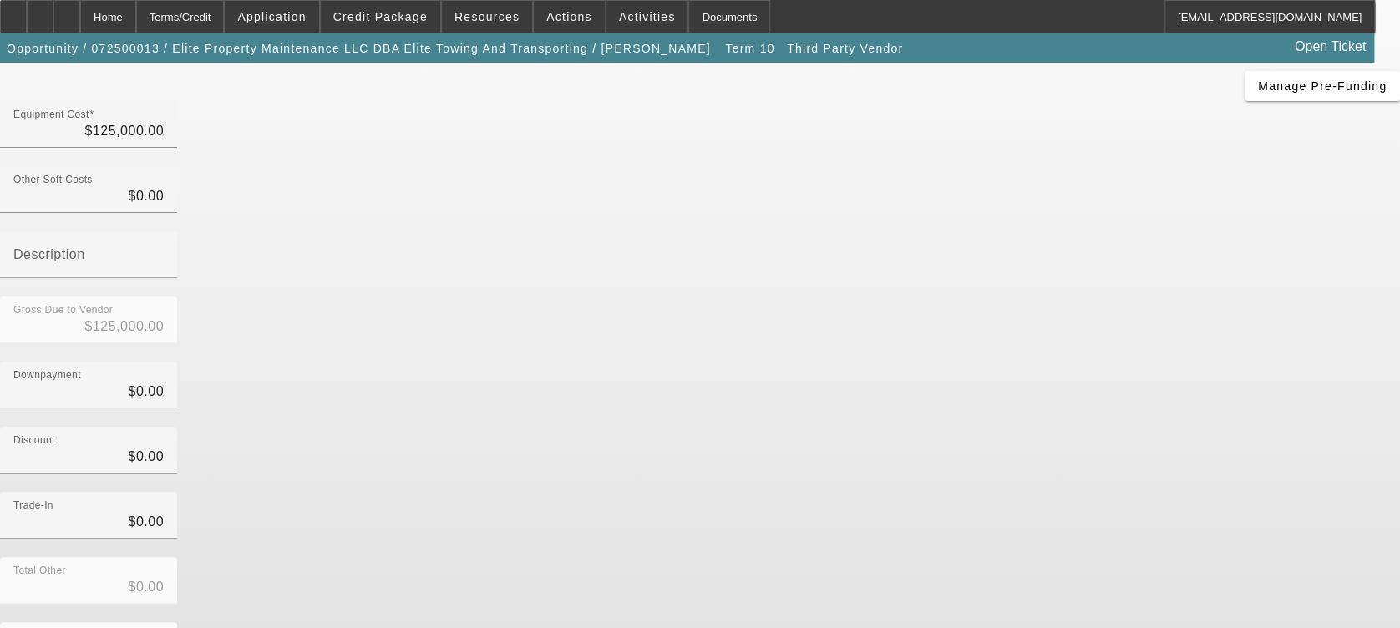
scroll to position [147, 0]
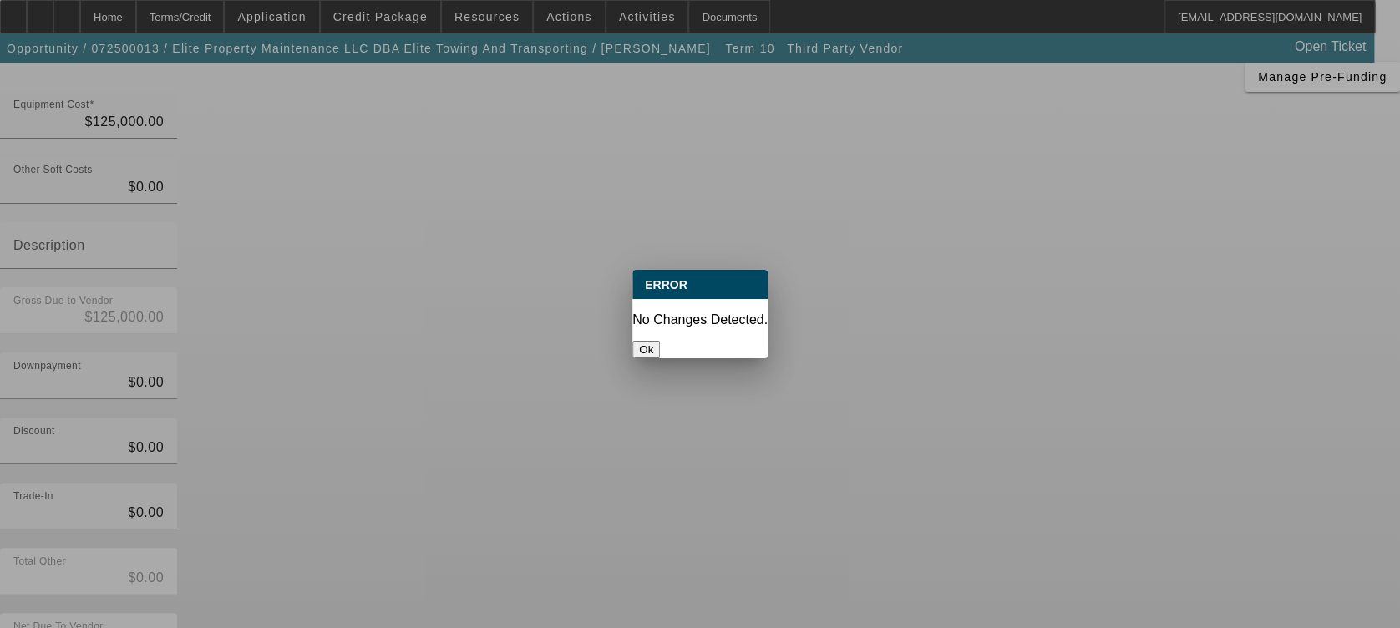
click at [660, 341] on button "Ok" at bounding box center [646, 350] width 28 height 18
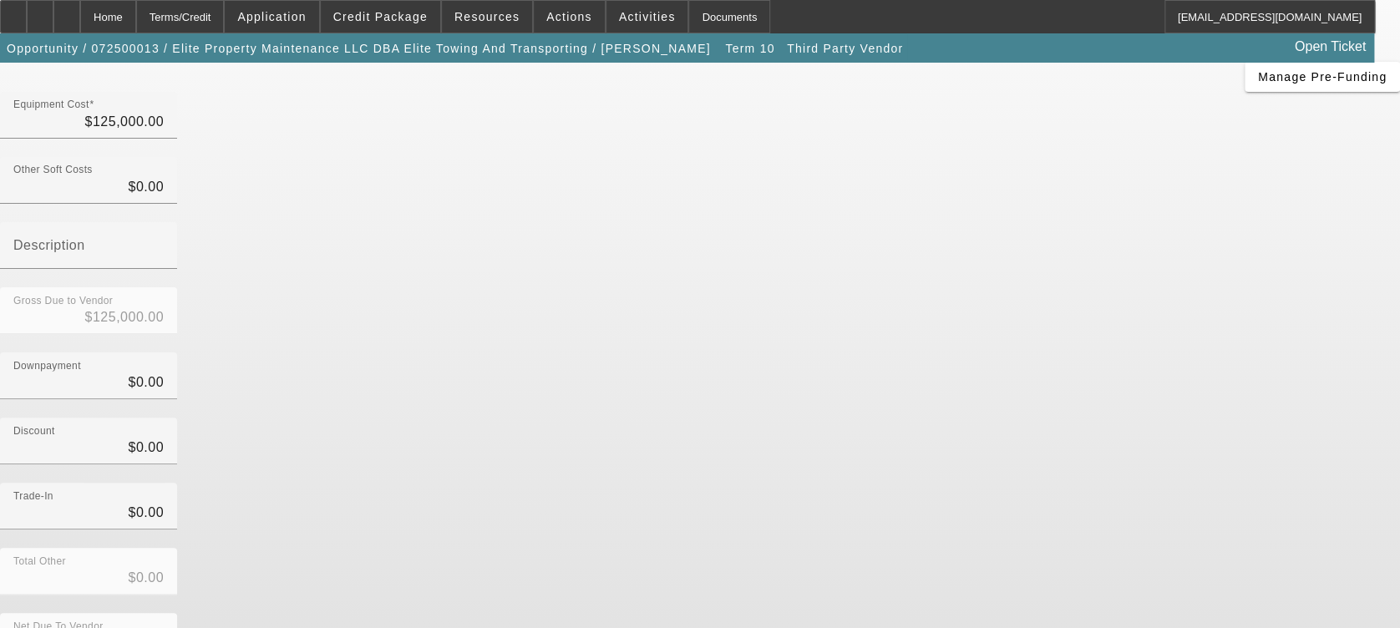
scroll to position [147, 0]
click at [136, 15] on div "Home" at bounding box center [108, 16] width 56 height 33
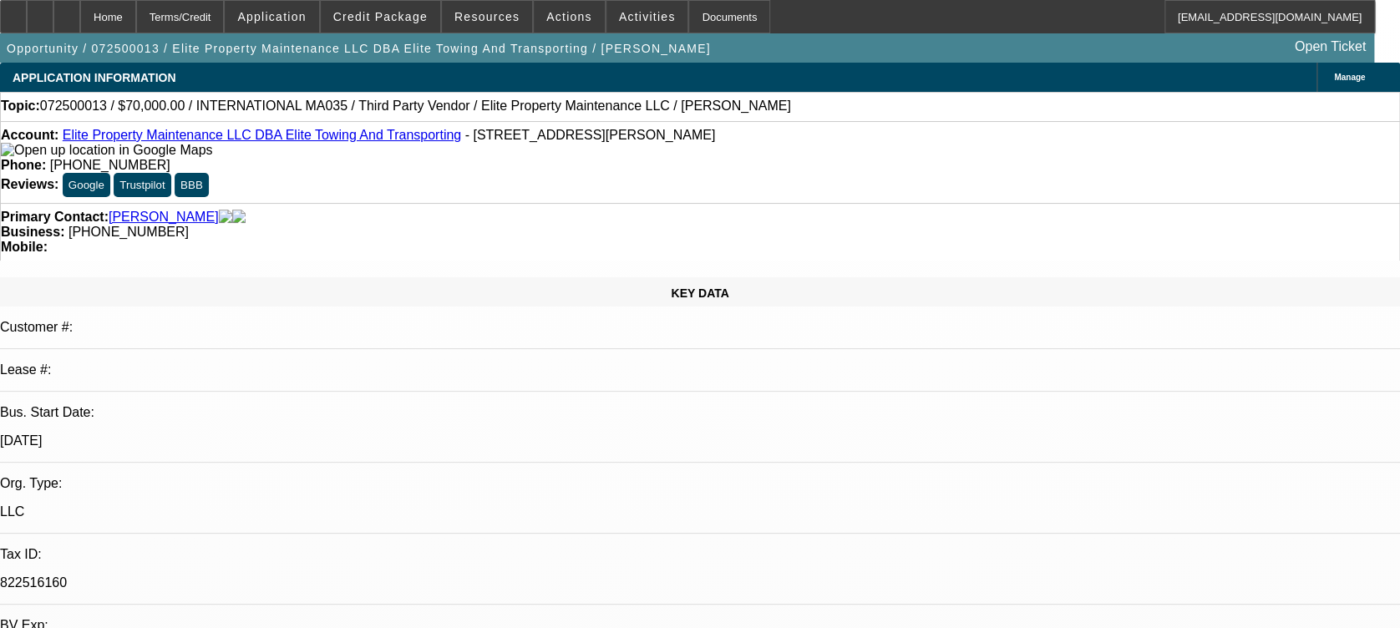
select select "0"
select select "6"
select select "0"
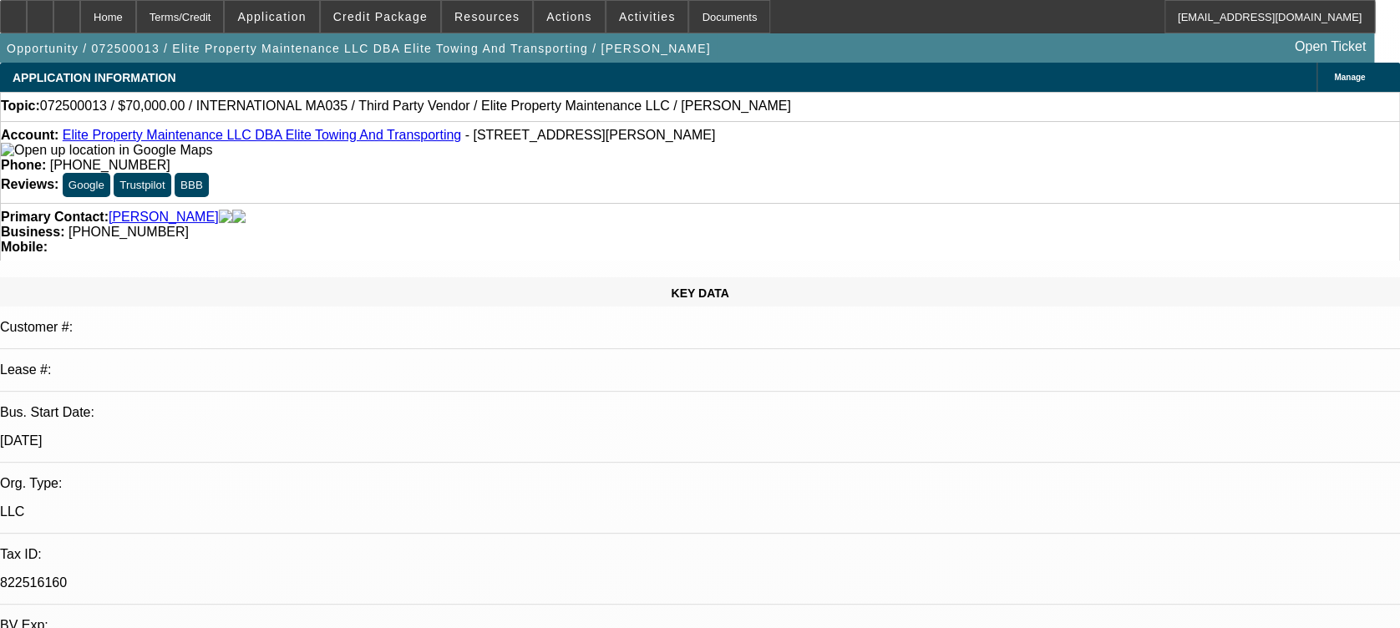
select select "0"
select select "3"
select select "0"
select select "6"
select select "0"
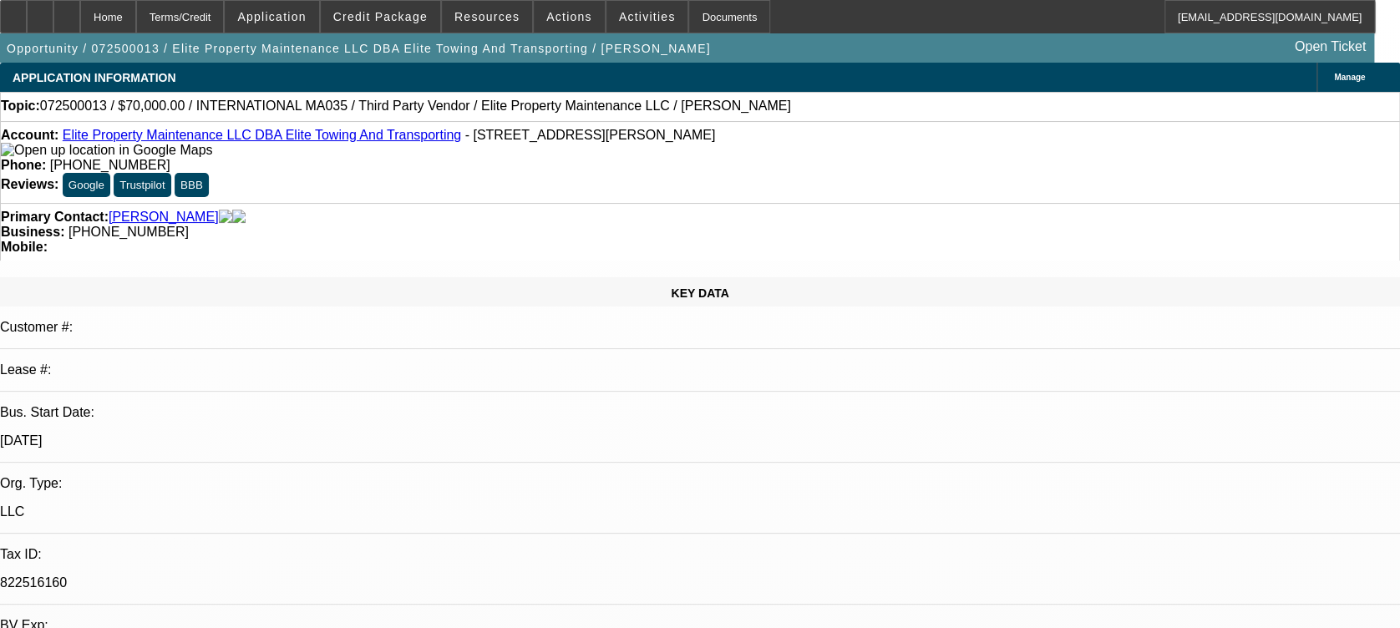
select select "0"
select select "6"
select select "0"
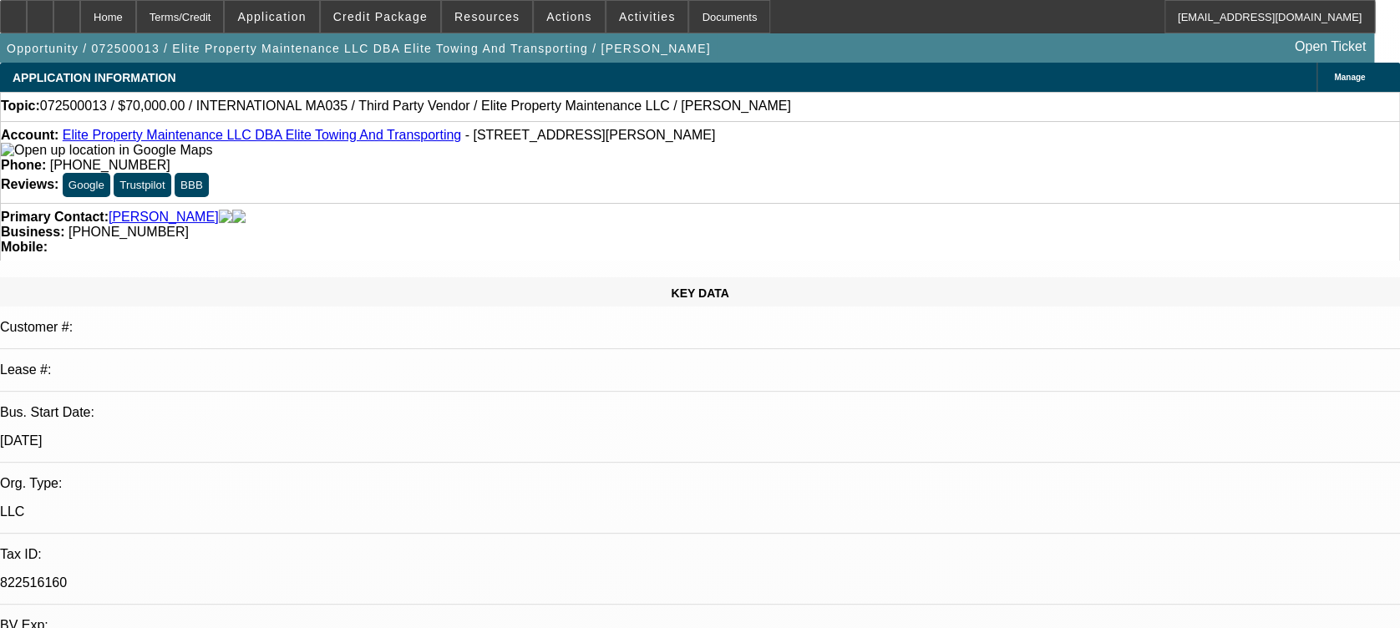
select select "2"
select select "0"
select select "6"
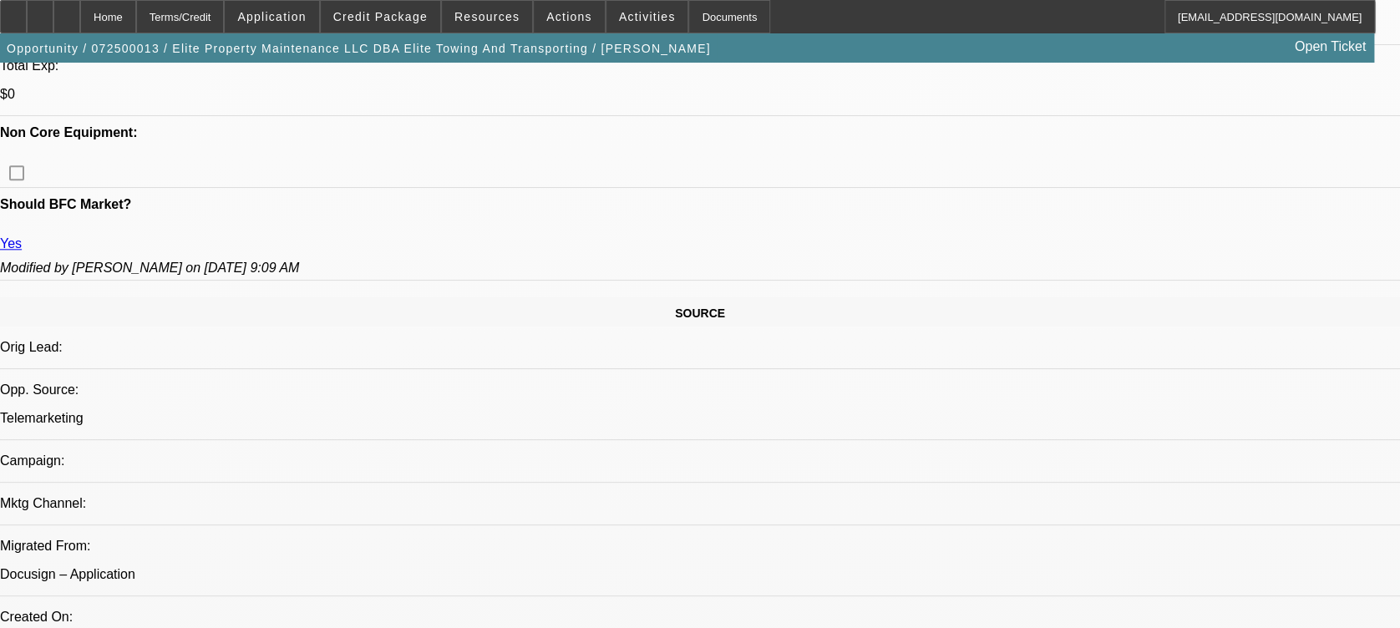
scroll to position [295, 0]
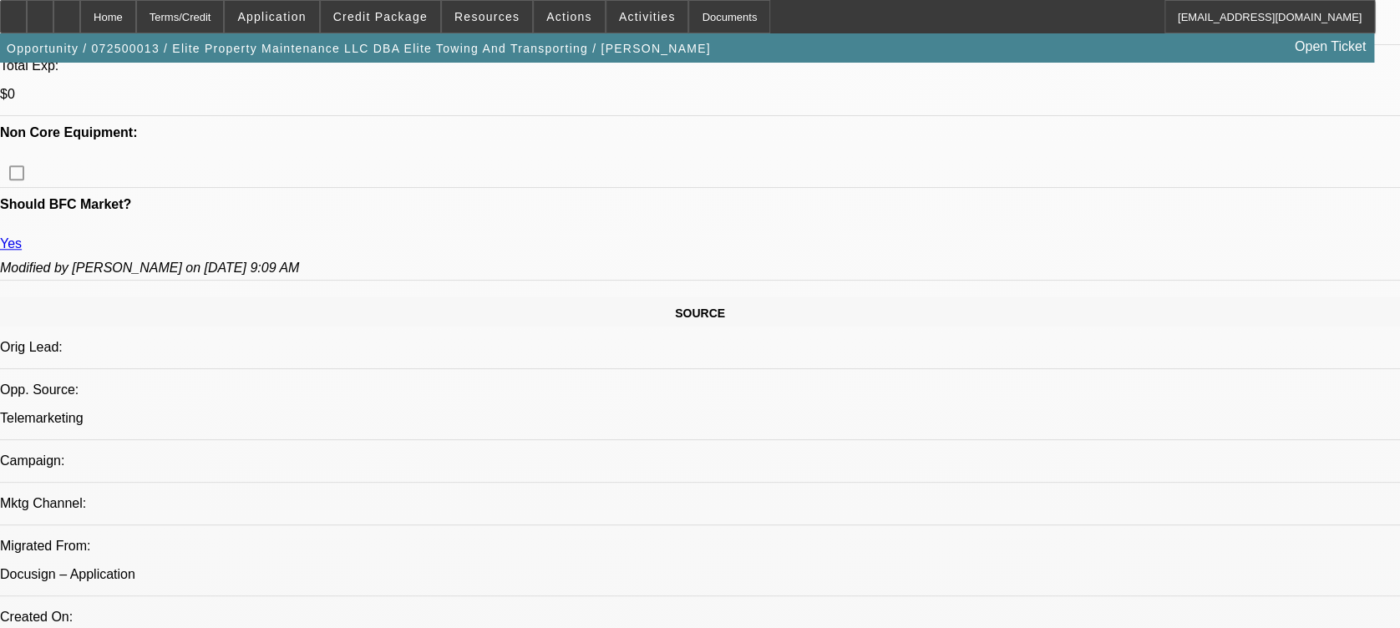
scroll to position [749, 0]
